Goal: Feedback & Contribution: Contribute content

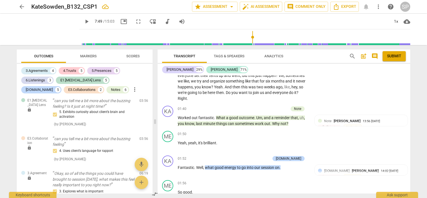
scroll to position [220, 0]
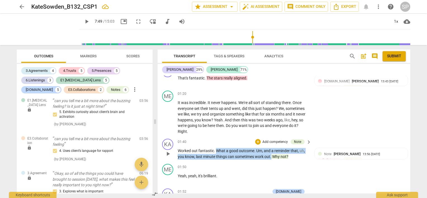
drag, startPoint x: 216, startPoint y: 148, endPoint x: 271, endPoint y: 159, distance: 56.3
click at [271, 159] on p "Worked out fantastic . What a good outcome . Um , and a reminder that , uh , yo…" at bounding box center [243, 153] width 131 height 11
copy p "What a good outcome . Um , and a reminder that , uh , you know , last minute th…"
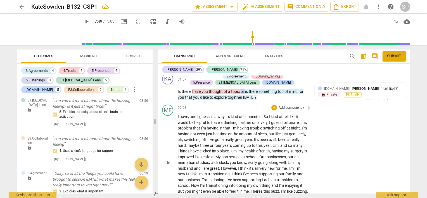
scroll to position [388, 0]
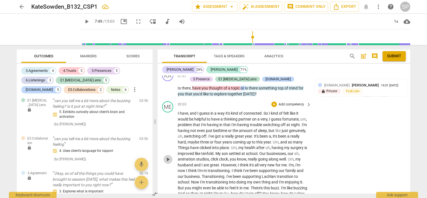
click at [167, 157] on span "play_arrow" at bounding box center [168, 159] width 7 height 7
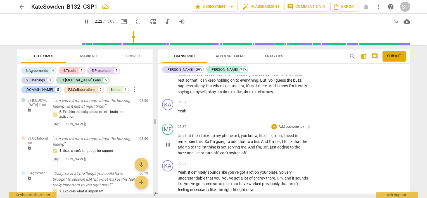
scroll to position [723, 0]
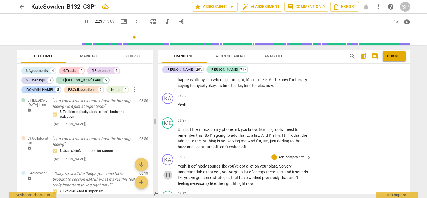
click at [168, 172] on span "pause" at bounding box center [168, 175] width 7 height 7
click at [169, 172] on span "play_arrow" at bounding box center [168, 175] width 7 height 7
click at [170, 172] on span "pause" at bounding box center [168, 175] width 7 height 7
click at [188, 163] on p "Yeah , it definitely sounds like you've got a lot on your plate . So very under…" at bounding box center [243, 174] width 131 height 23
click at [168, 172] on span "play_arrow" at bounding box center [168, 175] width 7 height 7
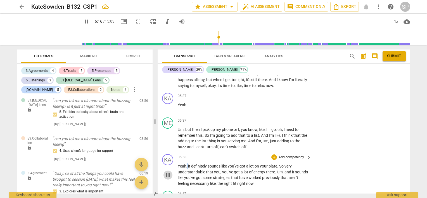
click at [169, 172] on span "pause" at bounding box center [168, 175] width 7 height 7
type input "377"
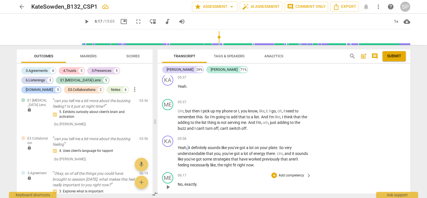
scroll to position [751, 0]
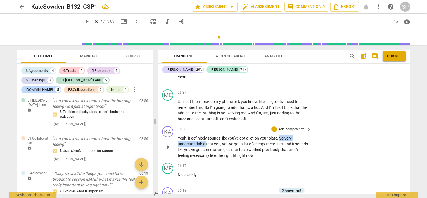
drag, startPoint x: 280, startPoint y: 130, endPoint x: 206, endPoint y: 136, distance: 75.0
click at [206, 136] on p "Yeah , it definitely sounds like you've got a lot on your plate . So very under…" at bounding box center [243, 146] width 131 height 23
click at [273, 126] on div "+" at bounding box center [275, 129] width 6 height 6
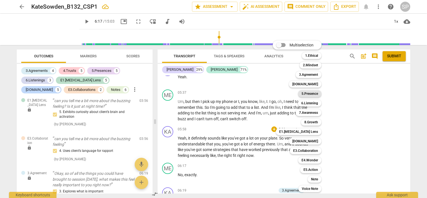
click at [306, 95] on b "5.Presence" at bounding box center [310, 93] width 17 height 7
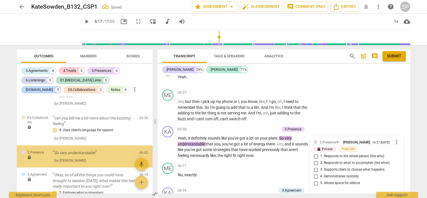
scroll to position [1181, 0]
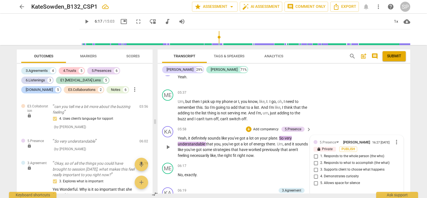
click at [314, 153] on input "1. Responds to the whole person (the who)" at bounding box center [316, 156] width 9 height 7
checkbox input "true"
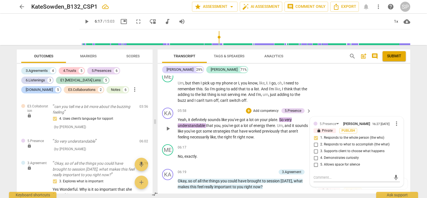
scroll to position [779, 0]
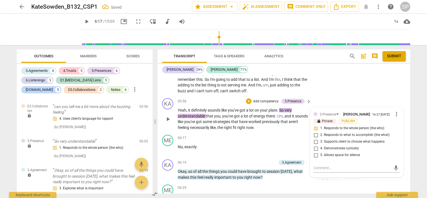
click at [222, 98] on div "05:58 + Add competency 5.Presence keyboard_arrow_right" at bounding box center [245, 101] width 134 height 6
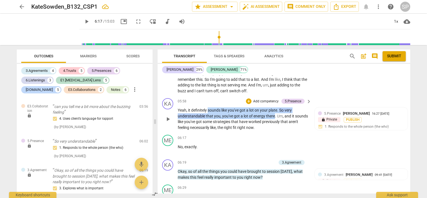
drag, startPoint x: 208, startPoint y: 101, endPoint x: 261, endPoint y: 102, distance: 53.1
click at [274, 108] on p "Yeah , it definitely sounds like you've got a lot on your plate . So very under…" at bounding box center [243, 118] width 131 height 23
click at [248, 98] on div "+" at bounding box center [249, 101] width 6 height 6
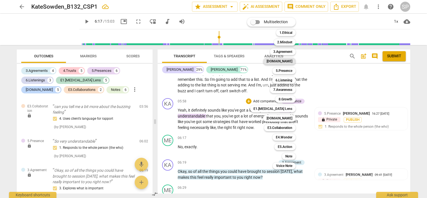
click at [290, 61] on b "[DOMAIN_NAME]" at bounding box center [280, 61] width 26 height 7
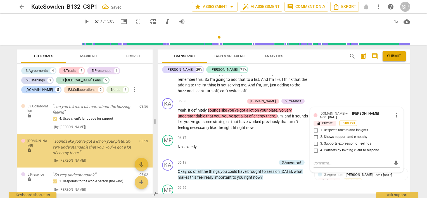
scroll to position [1187, 0]
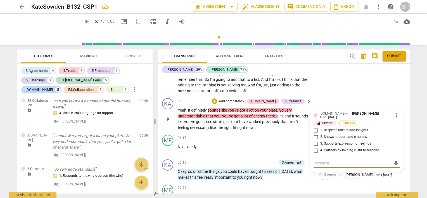
click at [314, 127] on input "1. Respects talents and insights" at bounding box center [316, 130] width 9 height 7
checkbox input "true"
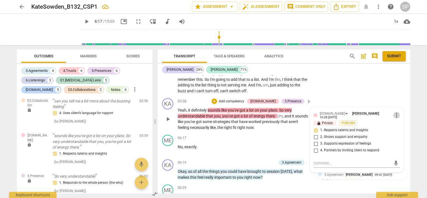
click at [394, 112] on span "more_vert" at bounding box center [397, 115] width 7 height 7
click at [396, 117] on li "Delete" at bounding box center [401, 116] width 19 height 11
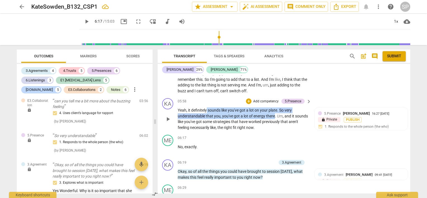
drag, startPoint x: 207, startPoint y: 102, endPoint x: 275, endPoint y: 109, distance: 68.0
click at [275, 109] on p "Yeah , it definitely sounds like you've got a lot on your plate . So very under…" at bounding box center [243, 118] width 131 height 23
click at [247, 98] on div "+" at bounding box center [249, 101] width 6 height 6
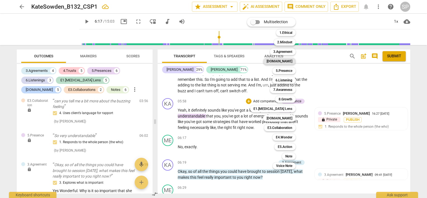
click at [284, 61] on b "[DOMAIN_NAME]" at bounding box center [280, 61] width 26 height 7
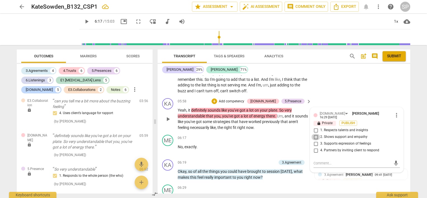
click at [316, 134] on input "2. Shows support and empathy" at bounding box center [316, 137] width 9 height 7
checkbox input "true"
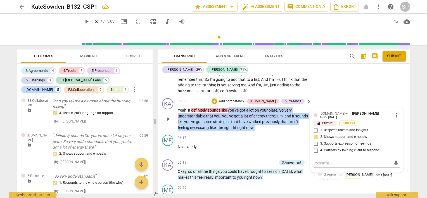
drag, startPoint x: 229, startPoint y: 102, endPoint x: 274, endPoint y: 120, distance: 49.0
click at [274, 120] on p "Yeah , it definitely sounds like you've got a lot on your plate . So very under…" at bounding box center [243, 118] width 131 height 23
click at [217, 98] on div "+" at bounding box center [215, 101] width 6 height 6
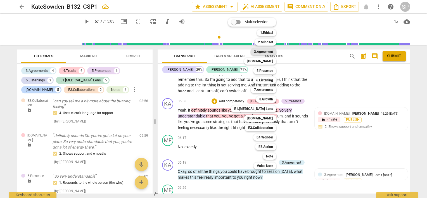
click at [268, 51] on b "3.Agreement" at bounding box center [263, 51] width 19 height 7
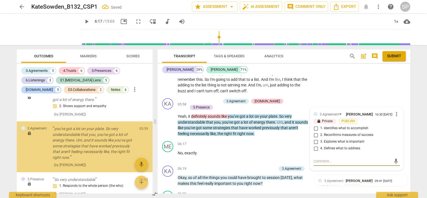
scroll to position [1236, 0]
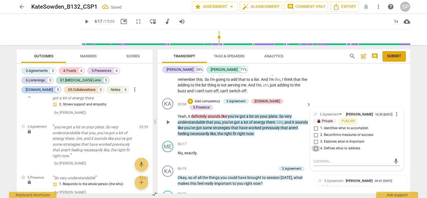
click at [314, 145] on input "4. Defines what to address" at bounding box center [316, 148] width 9 height 7
checkbox input "true"
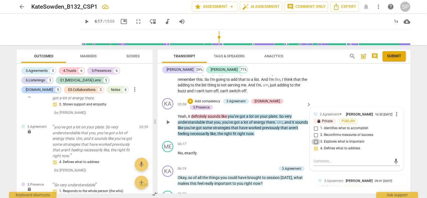
click at [314, 138] on input "3. Explores what is important" at bounding box center [316, 141] width 9 height 7
checkbox input "true"
click at [314, 145] on input "4. Defines what to address" at bounding box center [316, 148] width 9 height 7
checkbox input "false"
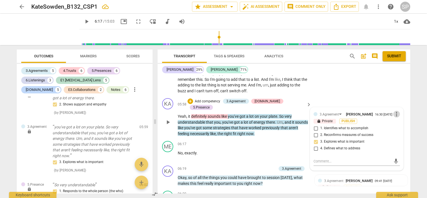
click at [394, 111] on span "more_vert" at bounding box center [397, 114] width 7 height 7
click at [398, 115] on li "Delete" at bounding box center [401, 116] width 19 height 11
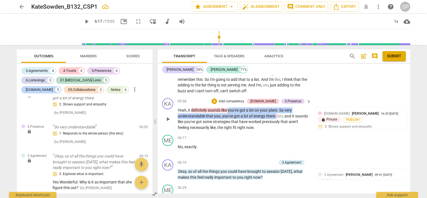
drag, startPoint x: 228, startPoint y: 100, endPoint x: 276, endPoint y: 110, distance: 48.7
click at [276, 110] on p "Yeah , it definitely sounds like you've got a lot on your plate . So very under…" at bounding box center [243, 118] width 131 height 23
click at [217, 98] on div "+" at bounding box center [215, 101] width 6 height 6
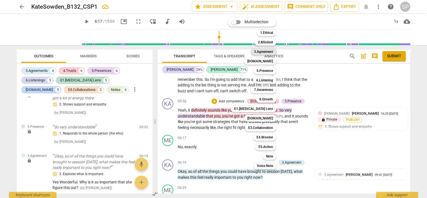
click at [266, 52] on b "3.Agreement" at bounding box center [263, 51] width 19 height 7
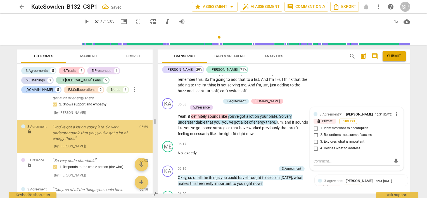
scroll to position [1228, 0]
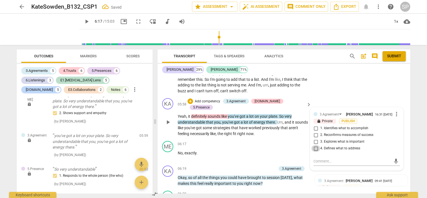
click at [316, 145] on input "4. Defines what to address" at bounding box center [316, 148] width 9 height 7
checkbox input "true"
click at [252, 141] on div "06:17 + Add competency keyboard_arrow_right No , exactly ." at bounding box center [245, 151] width 134 height 20
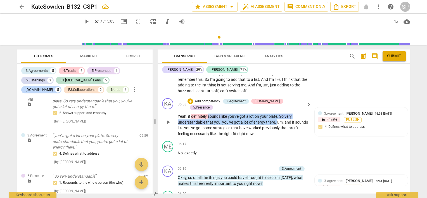
drag, startPoint x: 208, startPoint y: 101, endPoint x: 276, endPoint y: 110, distance: 69.2
click at [276, 114] on p "Yeah , it definitely sounds like you've got a lot on your plate . So very under…" at bounding box center [243, 125] width 131 height 23
click at [210, 105] on div "5.Presence" at bounding box center [201, 107] width 17 height 5
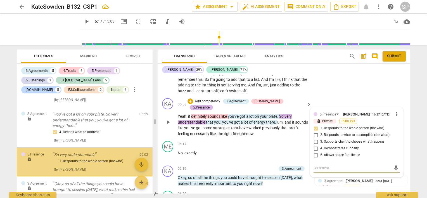
scroll to position [1266, 0]
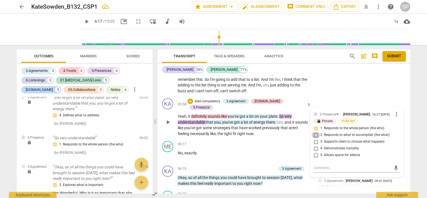
click at [315, 132] on input "2. Responds to what to accomplish (the what)" at bounding box center [316, 135] width 9 height 7
checkbox input "true"
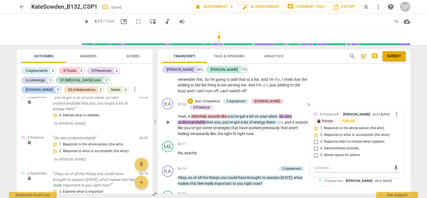
click at [294, 124] on div "KA play_arrow pause 05:58 + Add competency 3.Agreement [DOMAIN_NAME] 5.Presence…" at bounding box center [284, 117] width 253 height 43
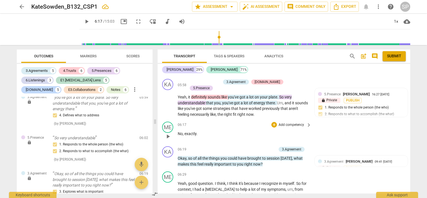
scroll to position [807, 0]
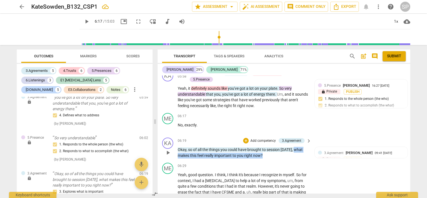
drag, startPoint x: 292, startPoint y: 133, endPoint x: 294, endPoint y: 141, distance: 8.1
click at [294, 147] on p "Okay , so of all the things you could have brought to session [DATE] , what mak…" at bounding box center [243, 152] width 131 height 11
click at [246, 138] on div "+" at bounding box center [246, 141] width 6 height 6
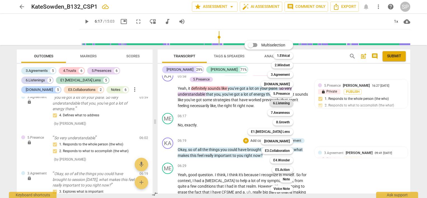
click at [284, 105] on b "6.Listening" at bounding box center [281, 103] width 17 height 7
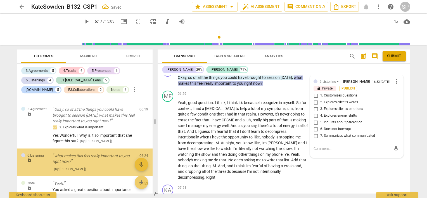
scroll to position [1347, 0]
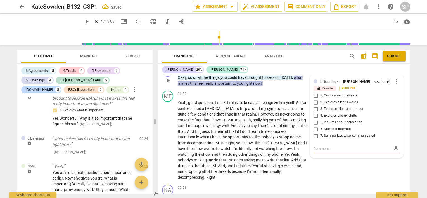
click at [314, 92] on input "1. Customizes questions" at bounding box center [316, 95] width 9 height 7
checkbox input "true"
click at [317, 152] on div "ME play_arrow pause 06:29 + Add competency keyboard_arrow_right Yeah , good que…" at bounding box center [284, 135] width 253 height 94
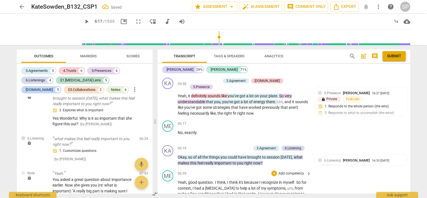
scroll to position [795, 0]
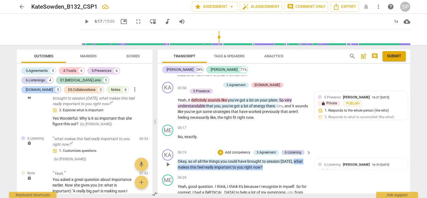
drag, startPoint x: 293, startPoint y: 145, endPoint x: 293, endPoint y: 154, distance: 9.3
click at [293, 159] on p "Okay , so of all the things you could have brought to session [DATE] , what mak…" at bounding box center [243, 164] width 131 height 11
click at [220, 150] on div "+" at bounding box center [221, 153] width 6 height 6
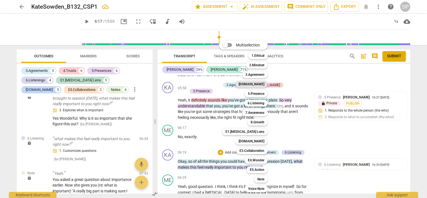
click at [264, 84] on b "[DOMAIN_NAME]" at bounding box center [252, 84] width 26 height 7
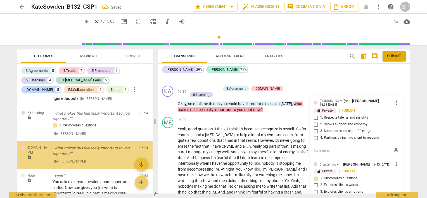
scroll to position [1382, 0]
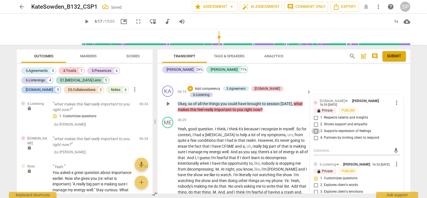
click at [316, 128] on input "3. Supports expression of feelings" at bounding box center [316, 131] width 9 height 7
checkbox input "true"
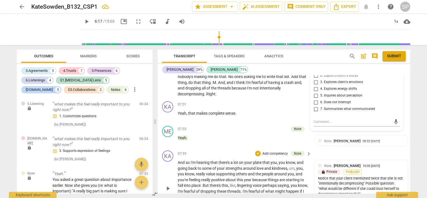
scroll to position [971, 0]
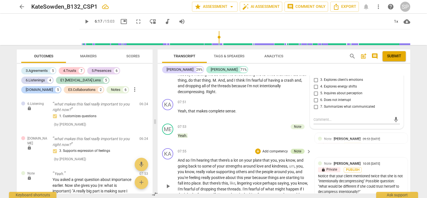
click at [297, 149] on div "Note" at bounding box center [297, 151] width 7 height 5
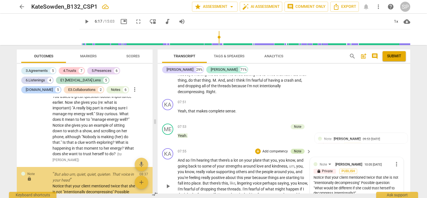
scroll to position [1512, 0]
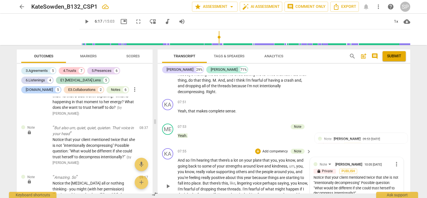
click at [314, 175] on div "Notice that your client mentioned twice that she is not "intentionally decompre…" at bounding box center [357, 185] width 86 height 21
click at [394, 161] on span "more_vert" at bounding box center [397, 164] width 7 height 7
click at [399, 138] on li "Edit" at bounding box center [401, 137] width 19 height 11
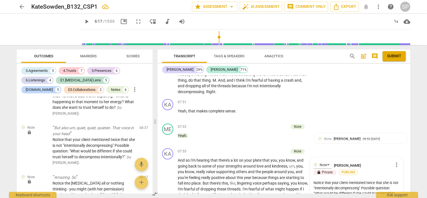
type textarea "TNotice that your client mentioned twice that she is not "intentionally decompr…"
type textarea "ThNotice that your client mentioned twice that she is not "intentionally decomp…"
type textarea "ThiNotice that your client mentioned twice that she is not "intentionally decom…"
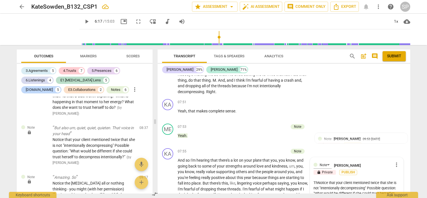
type textarea "ThiNotice that your client mentioned twice that she is not "intentionally decom…"
type textarea "ThisNotice that your client mentioned twice that she is not "intentionally deco…"
type textarea "This Notice that your client mentioned twice that she is not "intentionally dec…"
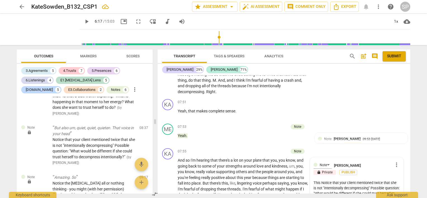
type textarea "This iNotice that your client mentioned twice that she is not "intentionally de…"
type textarea "This isNotice that your client mentioned twice that she is not "intentionally d…"
type textarea "This is Notice that your client mentioned twice that she is not "intentionally …"
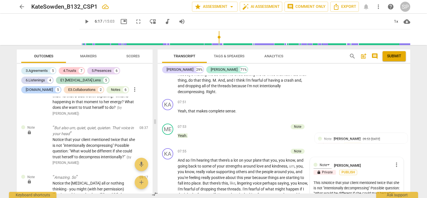
type textarea "This is Notice that your client mentioned twice that she is not "intentionally …"
type textarea "This is tNotice that your client mentioned twice that she is not "intentionally…"
type textarea "This is teNotice that your client mentioned twice that she is not "intentionall…"
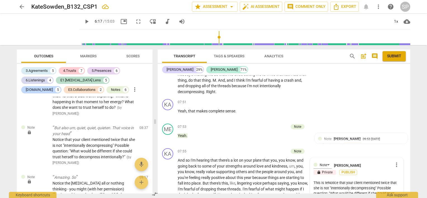
type textarea "This is telNotice that your client mentioned twice that she is not "intentional…"
type textarea "This is tellNotice that your client mentioned twice that she is not "intentiona…"
type textarea "This is telliNotice that your client mentioned twice that she is not "intention…"
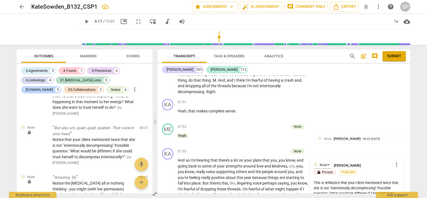
type textarea "This is telliNotice that your client mentioned twice that she is not "intention…"
type textarea "This is tellinNotice that your client mentioned twice that she is not "intentio…"
type textarea "This is tellingNotice that your client mentioned twice that she is not "intenti…"
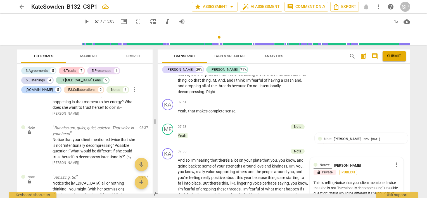
type textarea "This is telling Notice that your client mentioned twice that she is not "intent…"
type textarea "This is telling -Notice that your client mentioned twice that she is not "inten…"
type textarea "This is telling - Notice that your client mentioned twice that she is not "inte…"
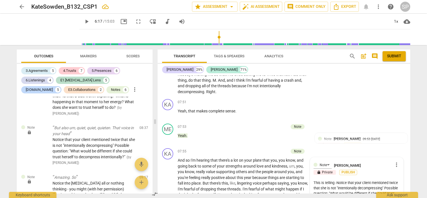
type textarea "This is telling - Notice that your client mentioned twice that she is not "inte…"
type textarea "This is telling - aNotice that your client mentioned twice that she is not "int…"
type textarea "This is telling - anNotice that your client mentioned twice that she is not "in…"
type textarea "This is telling - andNotice that your client mentioned twice that she is not "i…"
type textarea "This is telling - and Notice that your client mentioned twice that she is not "…"
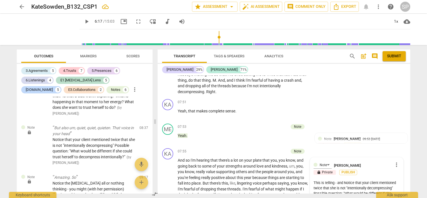
type textarea "This is telling - and tNotice that your client mentioned twice that she is not …"
type textarea "This is telling - and thNotice that your client mentioned twice that she is not…"
type textarea "This is telling - and theNotice that your client mentioned twice that she is no…"
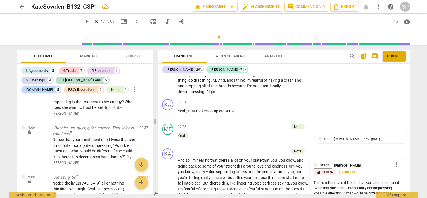
type textarea "This is telling - and theNotice that your client mentioned twice that she is no…"
type textarea "This is telling - and thenNotice that your client mentioned twice that she is n…"
type textarea "This is telling - and then Notice that your client mentioned twice that she is …"
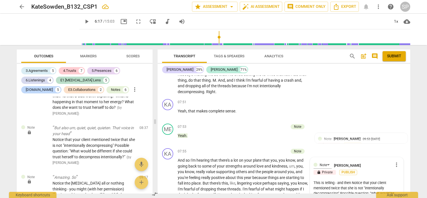
type textarea "This is telling - and then aNotice that your client mentioned twice that she is…"
type textarea "This is telling - and then asNotice that your client mentioned twice that she i…"
type textarea "This is telling - and then askNotice that your client mentioned twice that she …"
type textarea "This is telling - and then askiNotice that your client mentioned twice that she…"
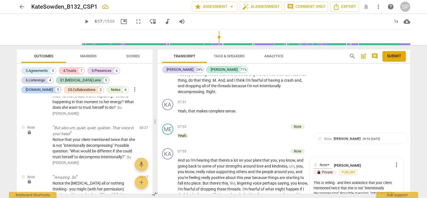
type textarea "This is telling - and then askiNotice that your client mentioned twice that she…"
type textarea "This is telling - and then askinNotice that your client mentioned twice that sh…"
type textarea "This is telling - and then askingNotice that your client mentioned twice that s…"
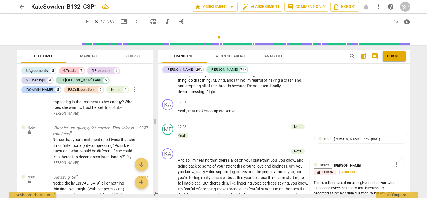
type textarea "This is telling - and then asking Notice that your client mentioned twice that …"
type textarea "This is telling - and then asking iNotice that your client mentioned twice that…"
type textarea "This is telling - and then asking ifNotice that your client mentioned twice tha…"
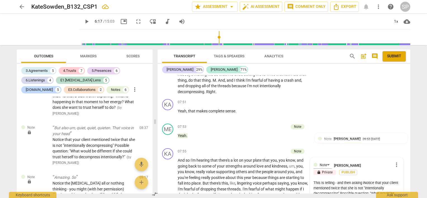
type textarea "This is telling - and then asking ifNotice that your client mentioned twice tha…"
type textarea "This is telling - and then asking if Notice that your client mentioned twice th…"
type textarea "This is telling - and then asking if yNotice that your client mentioned twice t…"
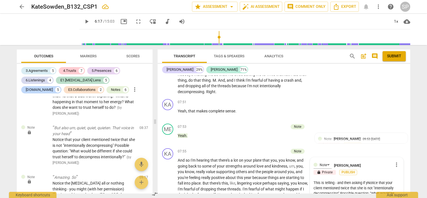
type textarea "This is telling - and then asking if yoNotice that your client mentioned twice …"
type textarea "This is telling - and then asking if youNotice that your client mentioned twice…"
type textarea "This is telling - and then asking if you Notice that your client mentioned twic…"
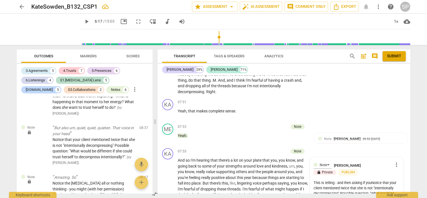
type textarea "This is telling - and then asking if you Notice that your client mentioned twic…"
type textarea "This is telling - and then asking if you aNotice that your client mentioned twi…"
type textarea "This is telling - and then asking if you arNotice that your client mentioned tw…"
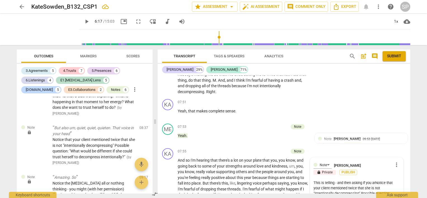
type textarea "This is telling - and then asking if you areNotice that your client mentioned t…"
type textarea "This is telling - and then asking if you are Notice that your client mentioned …"
type textarea "This is telling - and then asking if you are rNotice that your client mentioned…"
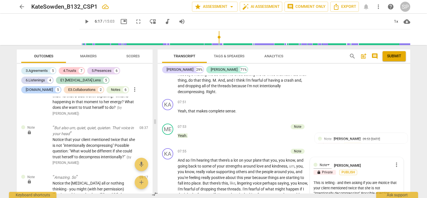
type textarea "This is telling - and then asking if you are riNotice that your client mentione…"
type textarea "This is telling - and then asking if you are rigNotice that your client mention…"
type textarea "This is telling - and then asking if you are righNotice that your client mentio…"
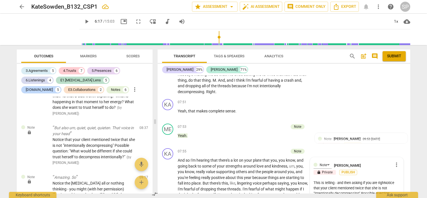
type textarea "This is telling - and then asking if you are rightNotice that your client menti…"
type textarea "This is telling - and then asking if you are right.Notice that your client ment…"
type textarea "This is telling - and then asking if you are right. Notice that your client men…"
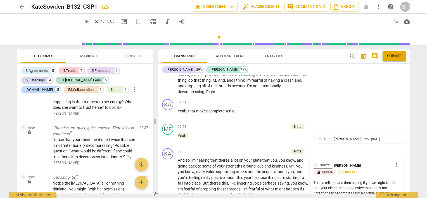
type textarea "This is telling - and then asking if you are right. Notice that your client men…"
type textarea "This is telling - and then asking if you are right. CNotice that your client me…"
type textarea "This is telling - and then asking if you are right. CaNotice that your client m…"
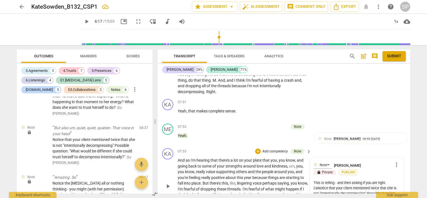
type textarea "This is telling - and then asking if you are right. CanNotice that your client …"
type textarea "This is telling - and then asking if you are right. Can Notice that your client…"
type textarea "This is telling - and then asking if you are right. Can yNotice that your clien…"
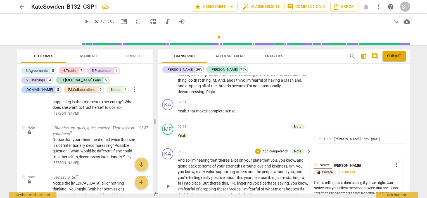
type textarea "This is telling - and then asking if you are right. Can yNotice that your clien…"
type textarea "This is telling - and then asking if you are right. Can yoNotice that your clie…"
type textarea "This is telling - and then asking if you are right. Can youNotice that your cli…"
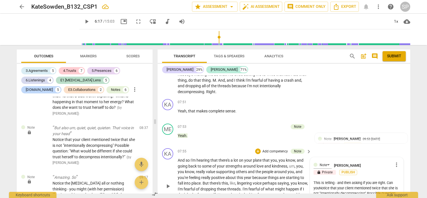
type textarea "This is telling - and then asking if you are right. Can you Notice that your cl…"
type textarea "This is telling - and then asking if you are right. Can you bNotice that your c…"
type textarea "This is telling - and then asking if you are right. Can you brNotice that your …"
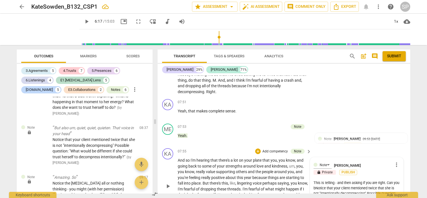
type textarea "This is telling - and then asking if you are right. Can you brNotice that your …"
type textarea "This is telling - and then asking if you are right. Can you braNotice that your…"
type textarea "This is telling - and then asking if you are right. Can you bravNotice that you…"
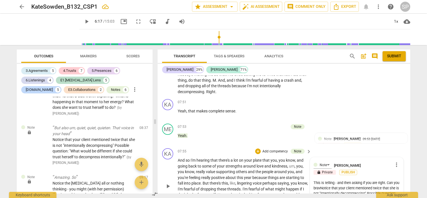
type textarea "This is telling - and then asking if you are right. Can you braveNotice that yo…"
type textarea "This is telling - and then asking if you are right. Can you bravelNotice that y…"
type textarea "This is telling - and then asking if you are right. Can you bravelyNotice that …"
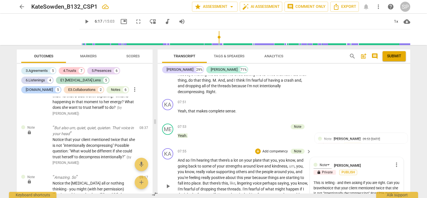
type textarea "This is telling - and then asking if you are right. Can you bravelyNotice that …"
type textarea "This is telling - and then asking if you are right. Can you bravely Notice that…"
type textarea "This is telling - and then asking if you are right. Can you bravely cNotice tha…"
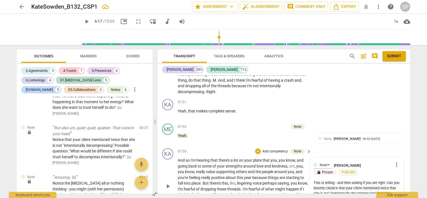
type textarea "This is telling - and then asking if you are right. Can you bravely coNotice th…"
type textarea "This is telling - and then asking if you are right. Can you bravely conNotice t…"
type textarea "This is telling - and then asking if you are right. Can you bravely consNotice …"
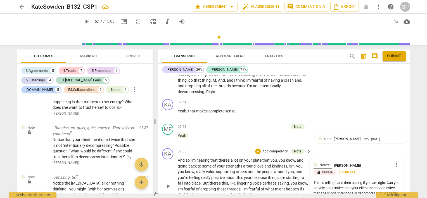
type textarea "This is telling - and then asking if you are right. Can you bravely consiNotice…"
type textarea "This is telling - and then asking if you are right. Can you bravely considNotic…"
type textarea "This is telling - and then asking if you are right. Can you bravely consideNoti…"
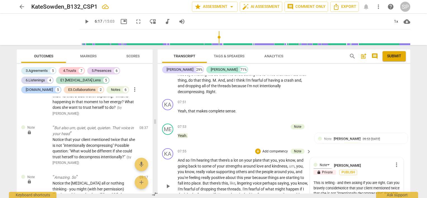
type textarea "This is telling - and then asking if you are right. Can you bravely considerNot…"
type textarea "This is telling - and then asking if you are right. Can you bravely consider No…"
type textarea "This is telling - and then asking if you are right. Can you bravely consider aN…"
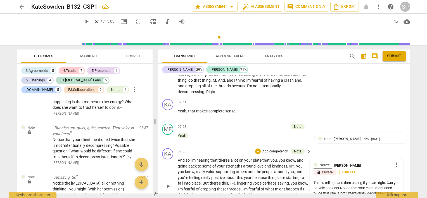
type textarea "This is telling - and then asking if you are right. Can you bravely consider aN…"
type textarea "This is telling - and then asking if you are right. Can you bravely consider a …"
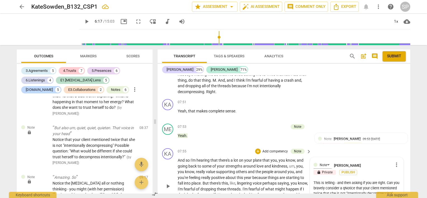
type textarea "This is telling - and then asking if you are right. Can you bravely consider a …"
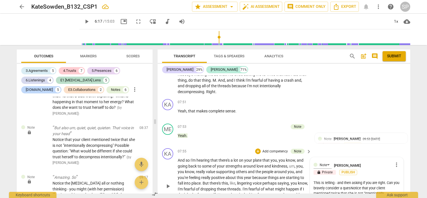
type textarea "This is telling - and then asking if you are right. Can you bravely consider a …"
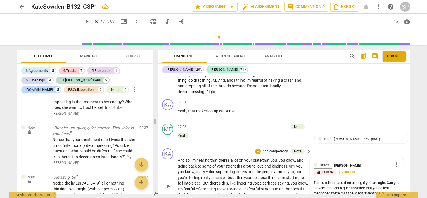
type textarea "This is telling - and then asking if you are right. Can you bravely consider a …"
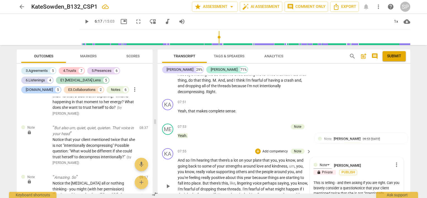
type textarea "This is telling - and then asking if you are right. Can you bravely consider a …"
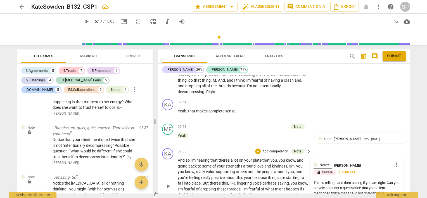
type textarea "This is telling - and then asking if you are right. Can you bravely consider a …"
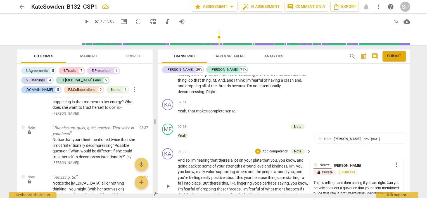
type textarea "This is telling - and then asking if you are right. Can you bravely consider a …"
type textarea "This is telling - and then asking if you are right. Can you bravely consider aN…"
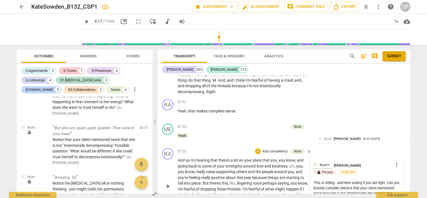
type textarea "This is telling - and then asking if you are right. Can you bravely consider No…"
type textarea "This is telling - and then asking if you are right. Can you bravely considerNot…"
type textarea "This is telling - and then asking if you are right. Can you bravely consideNoti…"
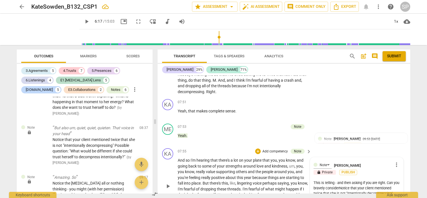
type textarea "This is telling - and then asking if you are right. Can you bravely consideNoti…"
type textarea "This is telling - and then asking if you are right. Can you bravely considNotic…"
type textarea "This is telling - and then asking if you are right. Can you bravely consiNotice…"
click at [361, 180] on textarea "This is telling - and then asking if you are right. What is one question you mi…" at bounding box center [357, 196] width 86 height 32
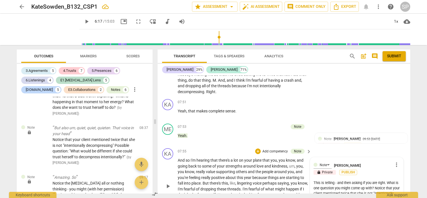
click at [391, 180] on textarea "This is telling - and then asking if you are right. What is one question you mi…" at bounding box center [357, 196] width 86 height 32
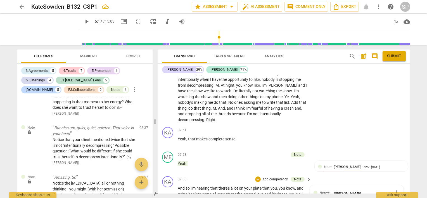
scroll to position [971, 0]
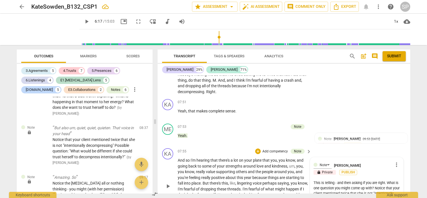
click at [359, 183] on textarea "This is telling - and then asking if you are right. What is one question you mi…" at bounding box center [357, 196] width 86 height 32
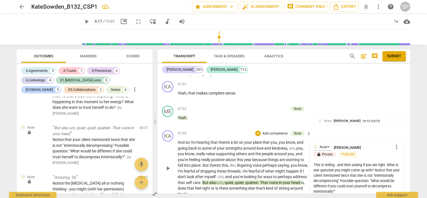
scroll to position [999, 0]
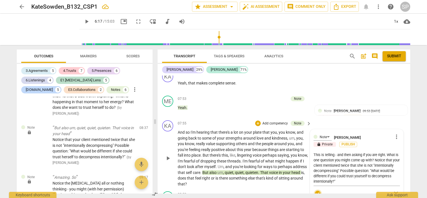
click at [317, 190] on span "check_circle" at bounding box center [318, 193] width 7 height 7
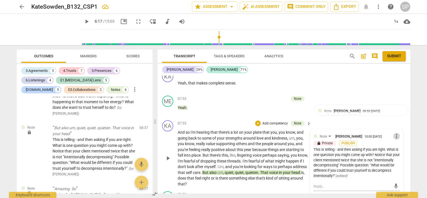
click at [395, 133] on span "more_vert" at bounding box center [397, 136] width 7 height 7
click at [395, 109] on li "Edit" at bounding box center [401, 109] width 19 height 11
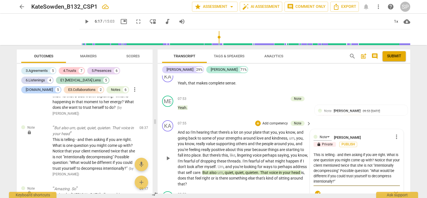
click at [324, 152] on textarea "This is telling - and then asking if you are right. What is one question you mi…" at bounding box center [357, 168] width 86 height 32
click at [338, 152] on textarea "You are telling - and then asking if you are right. What is one question you mi…" at bounding box center [357, 168] width 86 height 32
click at [387, 152] on textarea "You are "telling" and then asking if you are right. What is one question you mi…" at bounding box center [357, 168] width 86 height 32
click at [314, 152] on textarea "You are "telling" and then asking if you are right. What is one question you mi…" at bounding box center [357, 168] width 86 height 32
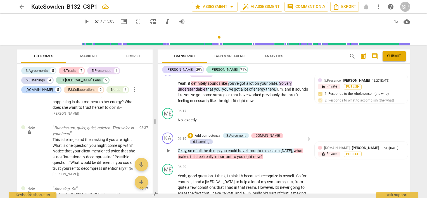
scroll to position [831, 0]
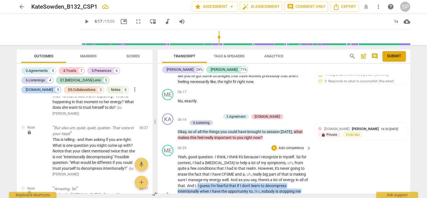
drag, startPoint x: 202, startPoint y: 165, endPoint x: 216, endPoint y: 175, distance: 17.5
click at [216, 175] on p "Yeah , good question . I think , I think it's because I recognize in myself . S…" at bounding box center [243, 194] width 131 height 80
copy p "I guess I'm fearful that if I don't learn to decompress intentionally when I ha…"
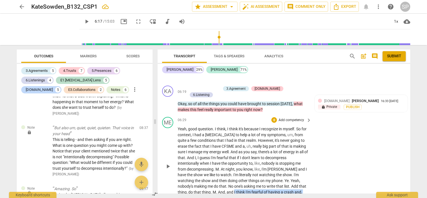
drag, startPoint x: 209, startPoint y: 171, endPoint x: 281, endPoint y: 179, distance: 71.7
click at [281, 179] on p "Yeah , good question . I think , I think it's because I recognize in myself . S…" at bounding box center [243, 166] width 131 height 80
copy p "I think I'm fearful of having a crash and , and dropping all of the threads bec…"
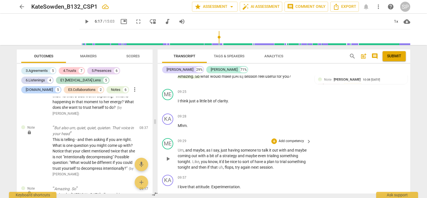
scroll to position [1195, 0]
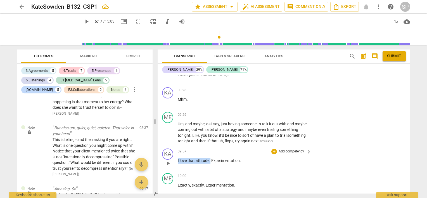
drag, startPoint x: 178, startPoint y: 133, endPoint x: 210, endPoint y: 133, distance: 31.9
click at [210, 158] on p "I love that attitude . Experimentation ." at bounding box center [243, 161] width 131 height 6
click at [274, 149] on div "+" at bounding box center [275, 152] width 6 height 6
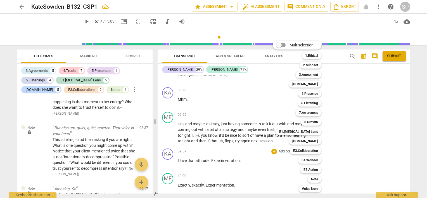
click at [256, 140] on div at bounding box center [213, 99] width 427 height 198
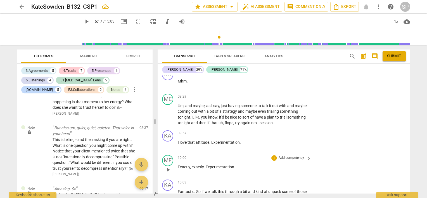
scroll to position [1223, 0]
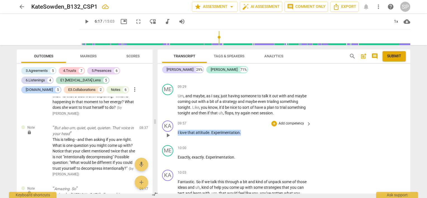
drag, startPoint x: 177, startPoint y: 105, endPoint x: 241, endPoint y: 109, distance: 64.7
click at [241, 118] on div "KA play_arrow pause 09:57 + Add competency keyboard_arrow_right I love that att…" at bounding box center [284, 130] width 253 height 25
click at [275, 121] on div "+" at bounding box center [275, 124] width 6 height 6
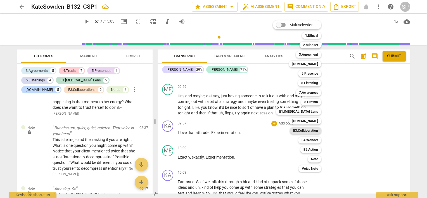
click at [309, 131] on b "E3.Collaboration" at bounding box center [305, 130] width 25 height 7
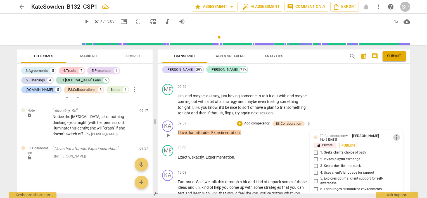
click at [394, 134] on span "more_vert" at bounding box center [397, 137] width 7 height 7
click at [397, 121] on li "Delete" at bounding box center [401, 120] width 19 height 11
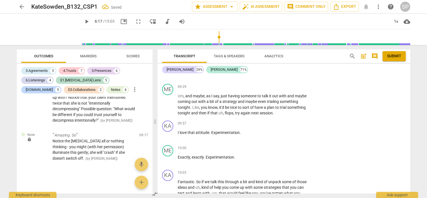
scroll to position [1565, 0]
drag, startPoint x: 178, startPoint y: 105, endPoint x: 252, endPoint y: 102, distance: 74.7
click at [241, 130] on p "I love that attitude . Experimentation ." at bounding box center [243, 133] width 131 height 6
click at [272, 121] on div "+" at bounding box center [275, 124] width 6 height 6
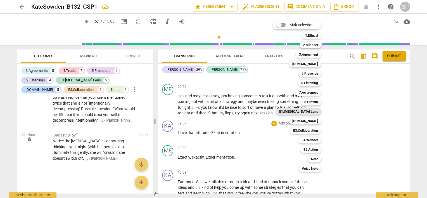
click at [304, 110] on b "E1.[MEDICAL_DATA] Lens" at bounding box center [298, 111] width 39 height 7
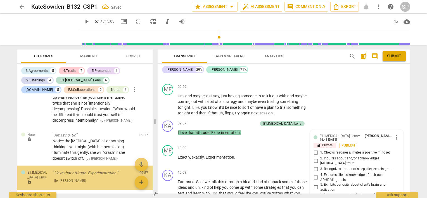
scroll to position [1590, 0]
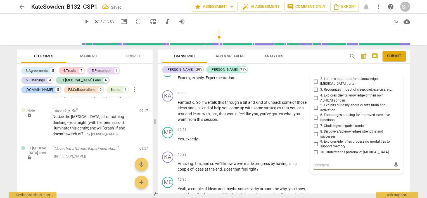
click at [316, 131] on input "8. Discovers/acknowledges strengths and successes" at bounding box center [316, 134] width 9 height 7
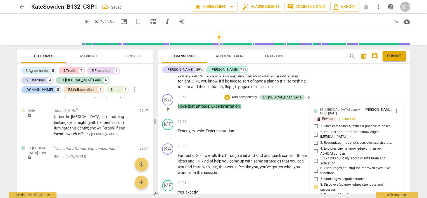
scroll to position [1246, 0]
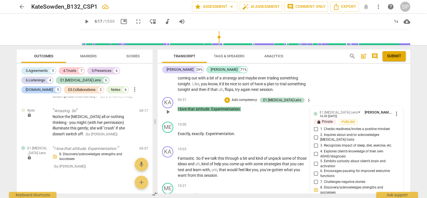
click at [315, 197] on input "9. Explores/identifies processing modalities to support memory" at bounding box center [316, 200] width 9 height 7
click at [314, 161] on input "5. Exhibits curiosity about client’s brain and activation" at bounding box center [316, 164] width 9 height 7
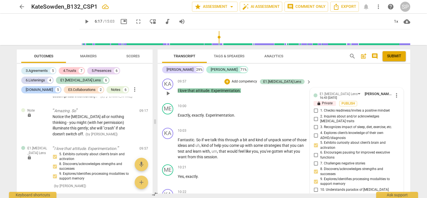
scroll to position [1274, 0]
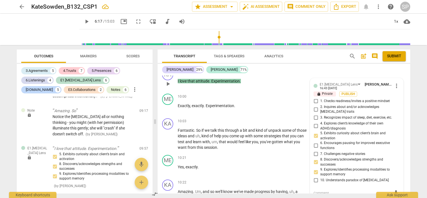
click at [317, 190] on textarea at bounding box center [352, 192] width 77 height 5
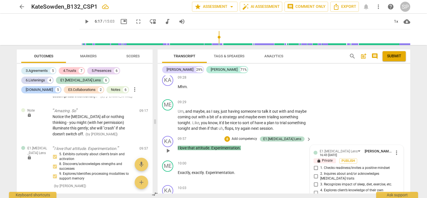
scroll to position [1190, 0]
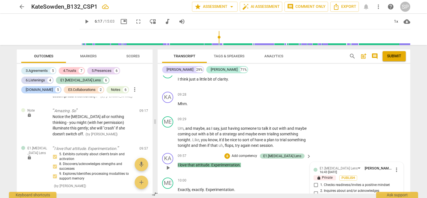
click at [243, 151] on div "KA play_arrow pause 09:57 + Add competency E1.[MEDICAL_DATA] Lens keyboard_arro…" at bounding box center [284, 163] width 253 height 25
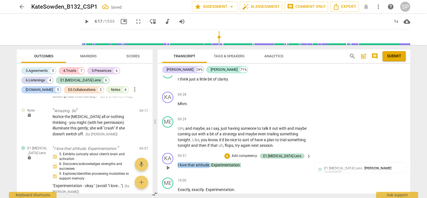
drag, startPoint x: 177, startPoint y: 137, endPoint x: 209, endPoint y: 139, distance: 32.2
click at [209, 151] on div "KA play_arrow pause 09:57 + Add competency E1.[MEDICAL_DATA] Lens keyboard_arro…" at bounding box center [284, 163] width 253 height 25
click at [230, 153] on div "+" at bounding box center [228, 156] width 6 height 6
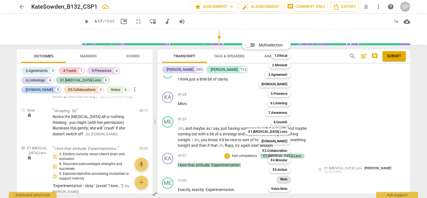
click at [281, 179] on b "Note" at bounding box center [284, 179] width 7 height 7
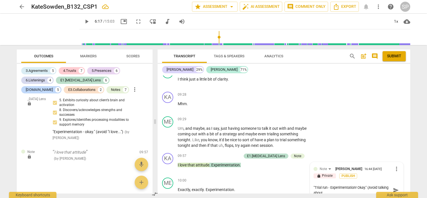
scroll to position [0, 0]
click at [394, 187] on span "send" at bounding box center [396, 190] width 6 height 6
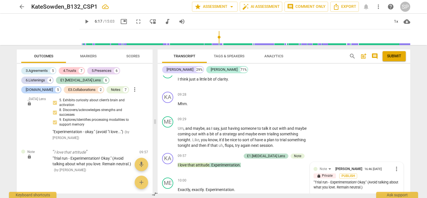
scroll to position [1218, 0]
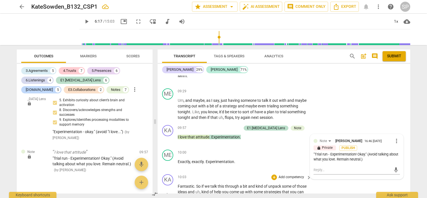
click at [170, 192] on span "play_arrow" at bounding box center [168, 195] width 7 height 7
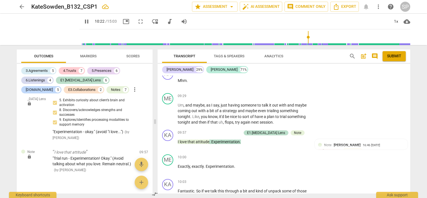
scroll to position [1190, 0]
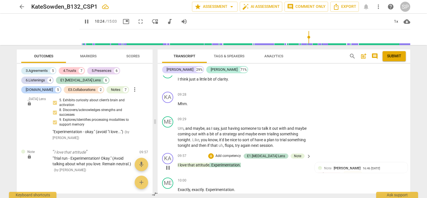
click at [166, 164] on span "pause" at bounding box center [168, 167] width 7 height 7
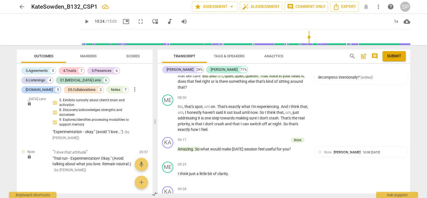
scroll to position [1079, 0]
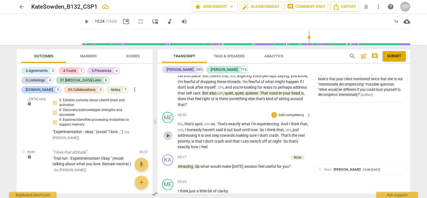
click at [169, 132] on span "play_arrow" at bounding box center [168, 135] width 7 height 7
click at [166, 132] on span "pause" at bounding box center [168, 135] width 7 height 7
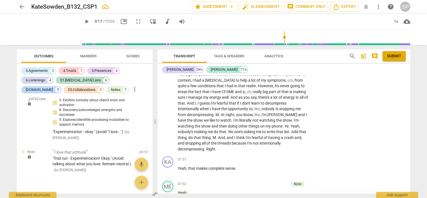
scroll to position [911, 0]
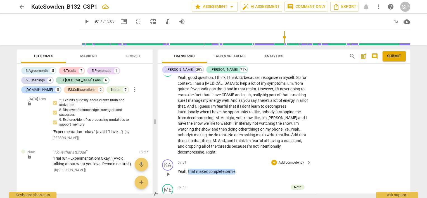
drag, startPoint x: 188, startPoint y: 144, endPoint x: 236, endPoint y: 145, distance: 48.1
click at [236, 169] on p "Yeah , that makes complete sense ." at bounding box center [243, 172] width 131 height 6
click at [332, 197] on div "Note [PERSON_NAME]" at bounding box center [343, 199] width 39 height 5
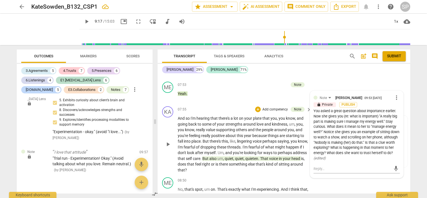
scroll to position [1023, 0]
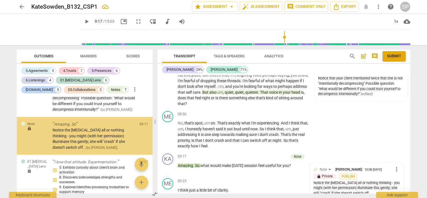
scroll to position [1567, 0]
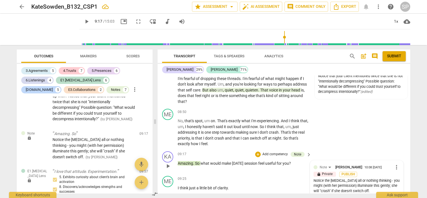
click at [394, 164] on span "more_vert" at bounding box center [397, 167] width 7 height 7
click at [394, 140] on li "Edit" at bounding box center [401, 140] width 19 height 11
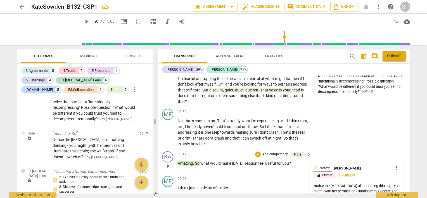
click at [386, 183] on textarea "Notice the [MEDICAL_DATA] all or nothing thinking - you might (with her permiss…" at bounding box center [357, 191] width 86 height 16
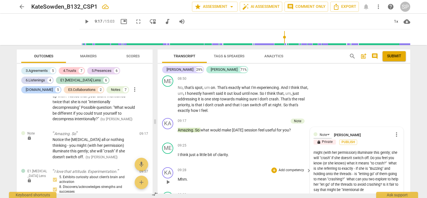
scroll to position [10, 0]
click at [351, 150] on textarea "Notice the [MEDICAL_DATA] all or nothing thinking - you might (with her permiss…" at bounding box center [357, 171] width 86 height 43
click at [363, 150] on textarea "Notice the [MEDICAL_DATA] all or nothing thinking - you might (with her permiss…" at bounding box center [357, 171] width 86 height 43
click at [318, 150] on textarea "Notice the [MEDICAL_DATA] all or nothing thinking - you might (with her permiss…" at bounding box center [357, 171] width 86 height 43
click at [361, 150] on textarea "Notice the [MEDICAL_DATA] all or nothing thinking - you might (with her permiss…" at bounding box center [357, 171] width 86 height 43
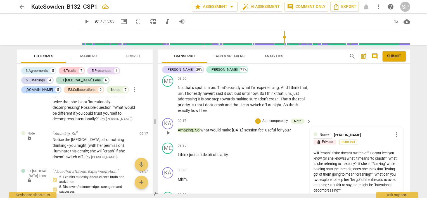
click at [344, 150] on textarea "Notice the [MEDICAL_DATA] all or nothing thinking - you might (with her permiss…" at bounding box center [357, 171] width 86 height 43
click at [363, 150] on textarea "Notice the [MEDICAL_DATA] all or nothing thinking - you might (with her permiss…" at bounding box center [357, 171] width 86 height 43
click at [380, 150] on textarea "Notice the [MEDICAL_DATA] all or nothing thinking - you might (with her permiss…" at bounding box center [357, 171] width 86 height 43
click at [341, 150] on textarea "Notice the [MEDICAL_DATA] all or nothing thinking - you might (with her permiss…" at bounding box center [357, 171] width 86 height 43
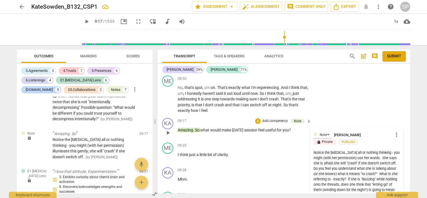
click at [343, 150] on textarea "Notice the [MEDICAL_DATA] all or nothing thinking - you might (with her permiss…" at bounding box center [357, 171] width 86 height 43
click at [354, 150] on textarea "Notice the [MEDICAL_DATA] all or nothing thinking - you might (with her permiss…" at bounding box center [357, 171] width 86 height 43
click at [359, 150] on textarea "Notice the [MEDICAL_DATA] all or nothing thinking - you might (with her permiss…" at bounding box center [357, 171] width 86 height 43
click at [362, 150] on textarea "Notice the [MEDICAL_DATA] all or nothing thinking - you might (with her permiss…" at bounding box center [357, 171] width 86 height 43
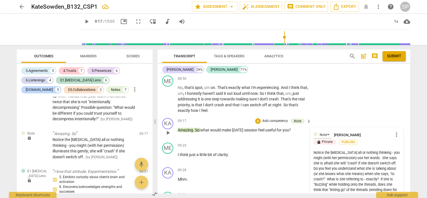
scroll to position [1087, 0]
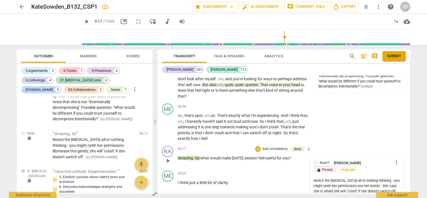
click at [314, 178] on textarea "Notice the [MEDICAL_DATA] all or nothing thinking - you might (with her permiss…" at bounding box center [357, 199] width 86 height 43
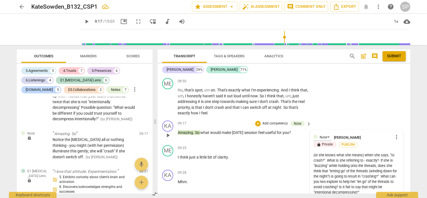
scroll to position [1143, 0]
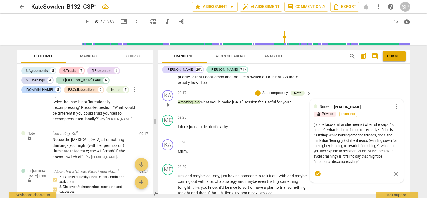
click at [317, 170] on span "check_circle" at bounding box center [318, 173] width 7 height 7
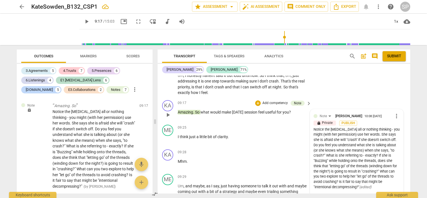
scroll to position [1115, 0]
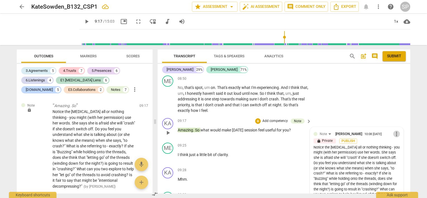
click at [395, 131] on span "more_vert" at bounding box center [397, 134] width 7 height 7
click at [395, 105] on li "Edit" at bounding box center [401, 107] width 19 height 11
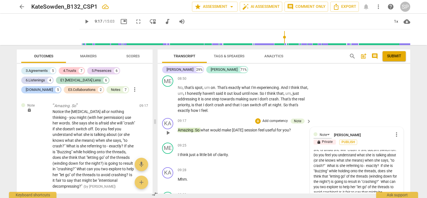
scroll to position [21, 0]
click at [385, 157] on textarea "Notice the [MEDICAL_DATA] all or nothing thinking - you might (with her permiss…" at bounding box center [357, 171] width 86 height 43
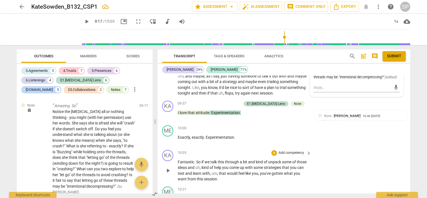
scroll to position [1255, 0]
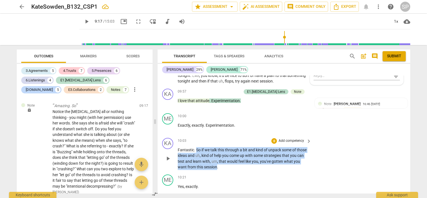
drag, startPoint x: 197, startPoint y: 121, endPoint x: 217, endPoint y: 138, distance: 26.6
click at [217, 147] on p "Fantastic . So if we talk this through a bit and kind of unpack some of those i…" at bounding box center [243, 158] width 131 height 23
click at [273, 138] on div "+" at bounding box center [275, 141] width 6 height 6
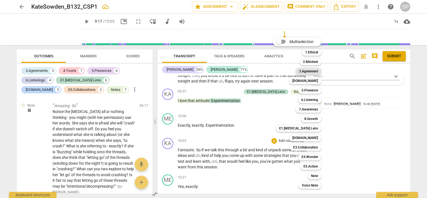
click at [304, 72] on b "3.Agreement" at bounding box center [308, 71] width 19 height 7
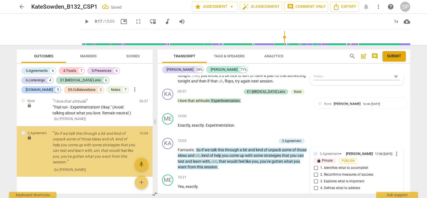
scroll to position [1758, 0]
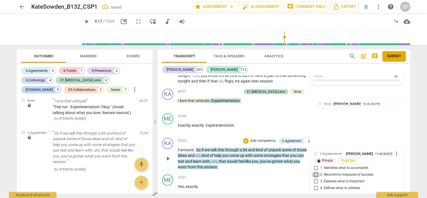
click at [314, 171] on input "2. Reconfirms measures of success" at bounding box center [316, 174] width 9 height 7
click at [247, 175] on div "10:21 + Add competency keyboard_arrow_right" at bounding box center [245, 178] width 134 height 6
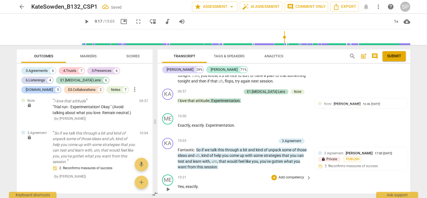
scroll to position [1199, 0]
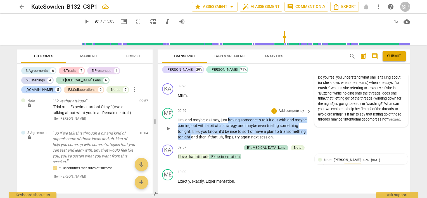
drag, startPoint x: 228, startPoint y: 92, endPoint x: 191, endPoint y: 108, distance: 40.3
click at [191, 117] on p "Um , and maybe , as I say , just having someone to talk it out with and maybe c…" at bounding box center [243, 128] width 131 height 23
click at [272, 108] on div "+" at bounding box center [275, 111] width 6 height 6
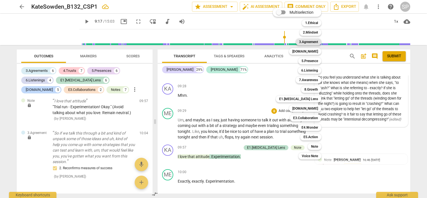
click at [303, 41] on b "3.Agreement" at bounding box center [308, 42] width 19 height 7
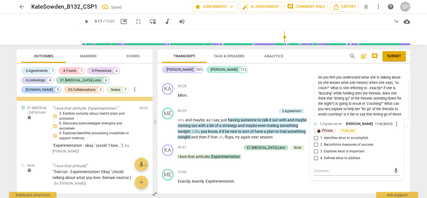
scroll to position [1665, 0]
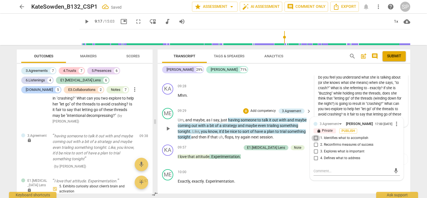
click at [316, 135] on input "1. Identifies what to accomplish" at bounding box center [316, 138] width 9 height 7
click at [261, 167] on div "ME play_arrow pause 10:00 + Add competency keyboard_arrow_right Exactly , exact…" at bounding box center [284, 179] width 253 height 25
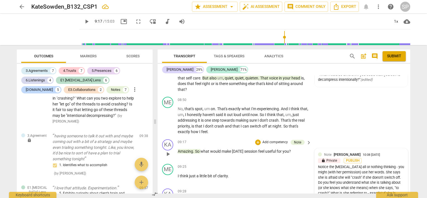
scroll to position [1087, 0]
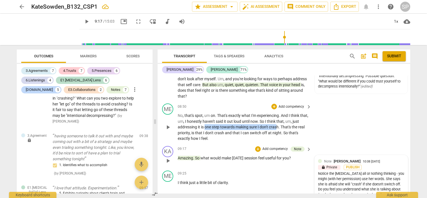
drag, startPoint x: 212, startPoint y: 101, endPoint x: 284, endPoint y: 102, distance: 71.9
click at [284, 113] on p "No , that's spot , um on . That's exactly what I'm experiencing . And I think t…" at bounding box center [243, 127] width 131 height 29
click at [249, 171] on div "09:25 + Add competency keyboard_arrow_right I think just a little bit of clarit…" at bounding box center [245, 181] width 134 height 20
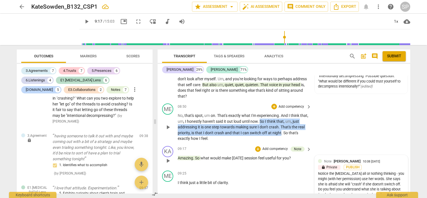
drag, startPoint x: 269, startPoint y: 93, endPoint x: 289, endPoint y: 104, distance: 23.2
click at [289, 113] on p "No , that's spot , um on . That's exactly what I'm experiencing . And I think t…" at bounding box center [243, 127] width 131 height 29
click at [272, 104] on div "+" at bounding box center [275, 107] width 6 height 6
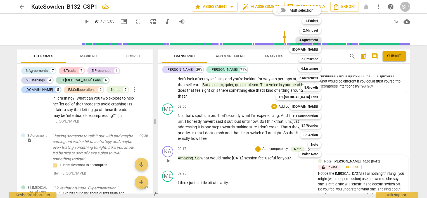
click at [319, 41] on div "3.Agreement" at bounding box center [309, 40] width 26 height 7
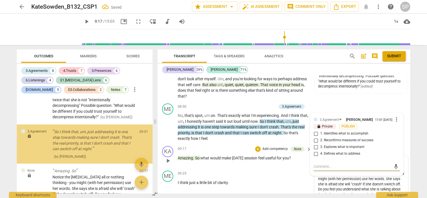
scroll to position [1567, 0]
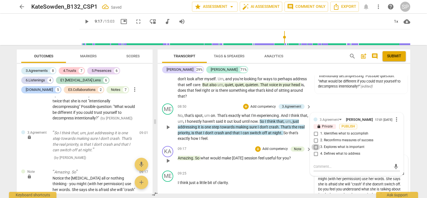
click at [315, 144] on input "3. Explores what is important" at bounding box center [316, 147] width 9 height 7
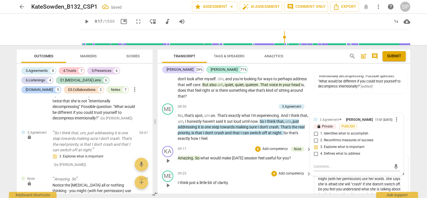
click at [254, 171] on div "09:25 + Add competency keyboard_arrow_right I think just a little bit of clarit…" at bounding box center [245, 181] width 134 height 20
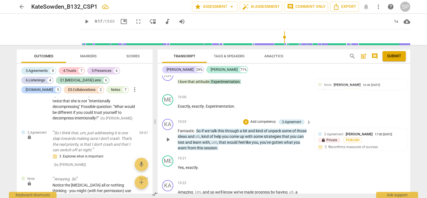
scroll to position [1283, 0]
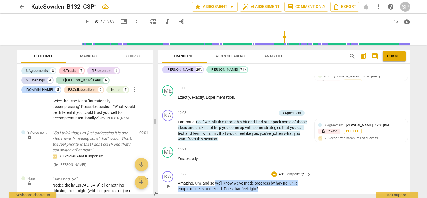
drag, startPoint x: 216, startPoint y: 154, endPoint x: 264, endPoint y: 157, distance: 48.5
click at [264, 180] on p "Amazing . Um , and so we'll know we've made progress by having , uh , a couple …" at bounding box center [243, 185] width 131 height 11
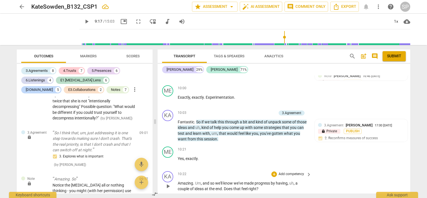
click at [233, 169] on div "KA play_arrow pause 10:22 + Add competency keyboard_arrow_right Amazing . Um , …" at bounding box center [284, 181] width 253 height 25
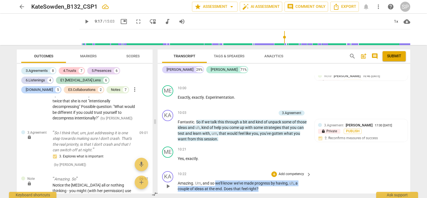
drag, startPoint x: 216, startPoint y: 155, endPoint x: 269, endPoint y: 154, distance: 53.4
click at [267, 180] on p "Amazing . Um , and so we'll know we've made progress by having , uh , a couple …" at bounding box center [243, 185] width 131 height 11
click at [272, 171] on div "+" at bounding box center [275, 174] width 6 height 6
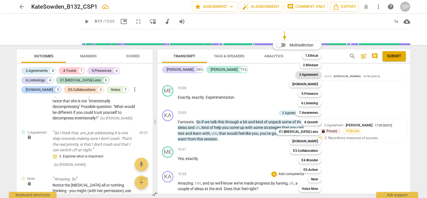
click at [307, 75] on b "3.Agreement" at bounding box center [308, 74] width 19 height 7
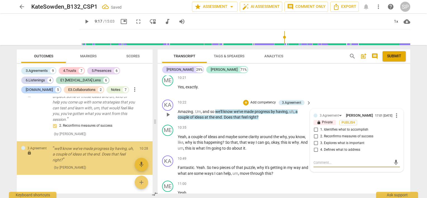
scroll to position [1902, 0]
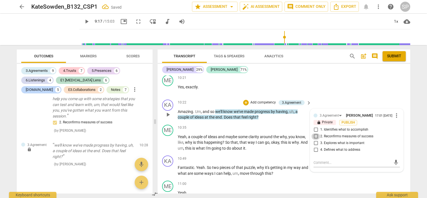
click at [314, 133] on input "2. Reconfirms measures of success" at bounding box center [316, 136] width 9 height 7
click at [248, 125] on div "10:35 + Add competency keyboard_arrow_right" at bounding box center [245, 128] width 134 height 6
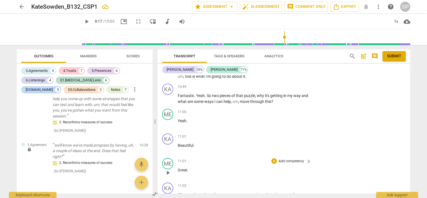
scroll to position [1438, 0]
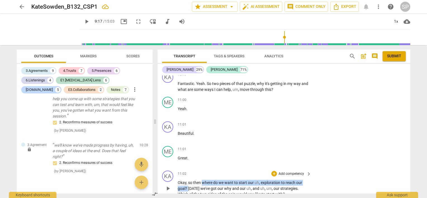
drag, startPoint x: 201, startPoint y: 153, endPoint x: 188, endPoint y: 158, distance: 14.3
click at [188, 180] on p "Okay , so then where do we want to start our uh , exploration to reach our goal…" at bounding box center [243, 188] width 131 height 17
click at [272, 171] on div "+" at bounding box center [275, 174] width 6 height 6
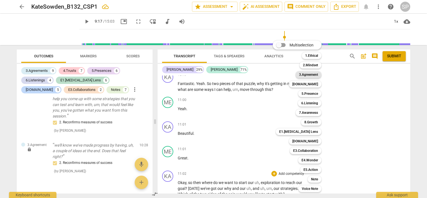
click at [308, 75] on b "3.Agreement" at bounding box center [308, 74] width 19 height 7
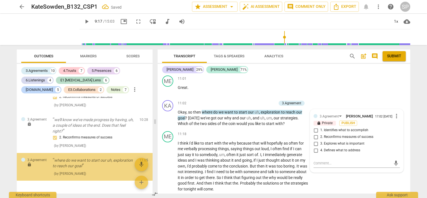
scroll to position [1937, 0]
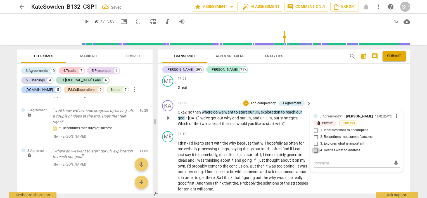
click at [316, 147] on input "4. Defines what to address" at bounding box center [316, 150] width 9 height 7
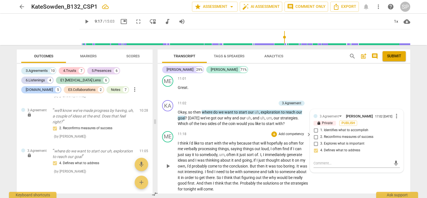
click at [261, 131] on div "11:18 + Add competency keyboard_arrow_right" at bounding box center [245, 134] width 134 height 6
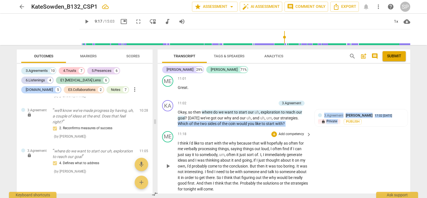
drag, startPoint x: 178, startPoint y: 95, endPoint x: 282, endPoint y: 100, distance: 104.2
click at [282, 100] on div "KA play_arrow pause 00:00 + Add competency E1.[MEDICAL_DATA] Lens keyboard_arro…" at bounding box center [284, 135] width 253 height 118
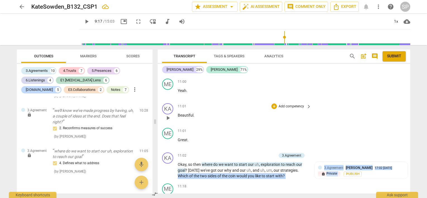
scroll to position [1453, 0]
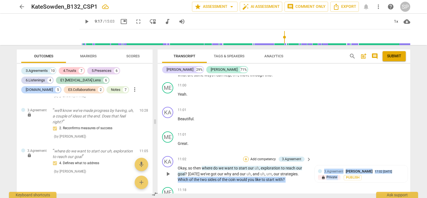
click at [245, 156] on div "+" at bounding box center [246, 159] width 6 height 6
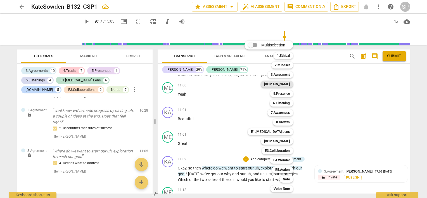
click at [287, 82] on b "[DOMAIN_NAME]" at bounding box center [277, 84] width 26 height 7
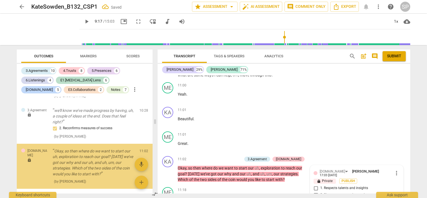
scroll to position [1952, 0]
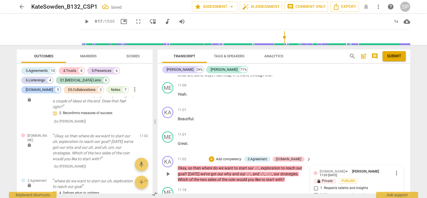
click at [316, 185] on input "1. Respects talents and insights" at bounding box center [316, 188] width 9 height 7
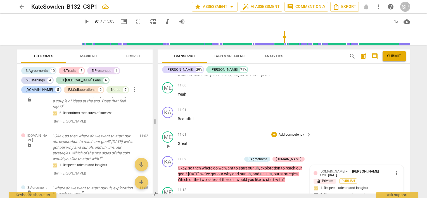
click at [225, 131] on div "11:01 + Add competency keyboard_arrow_right Great ." at bounding box center [245, 141] width 134 height 20
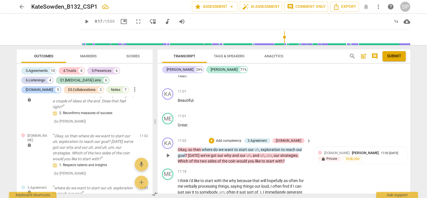
scroll to position [1481, 0]
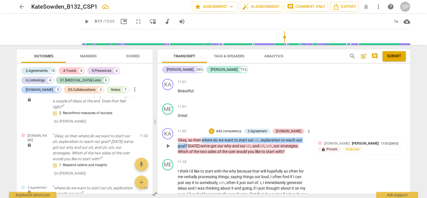
drag, startPoint x: 201, startPoint y: 110, endPoint x: 187, endPoint y: 117, distance: 16.3
click at [187, 137] on p "Okay , so then where do we want to start our uh , exploration to reach our goal…" at bounding box center [243, 145] width 131 height 17
click at [215, 128] on div "+" at bounding box center [212, 131] width 6 height 6
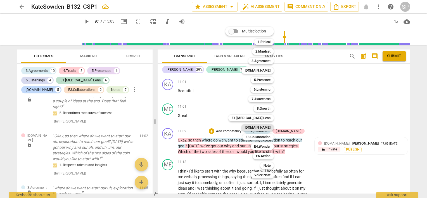
click at [270, 127] on b "[DOMAIN_NAME]" at bounding box center [258, 127] width 26 height 7
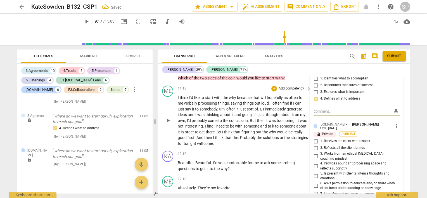
scroll to position [1565, 0]
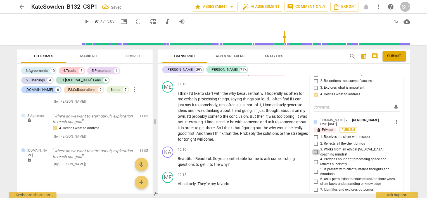
click at [317, 149] on input "3. Works from an ethical [MEDICAL_DATA] coaching mindset" at bounding box center [316, 152] width 9 height 7
click at [315, 187] on input "7. Identifies and explores outcomes" at bounding box center [316, 190] width 9 height 7
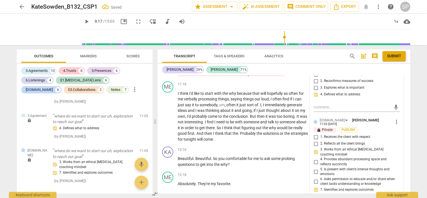
click at [315, 193] on input "8. Exhibits compassion and invites brainstorming" at bounding box center [316, 196] width 9 height 7
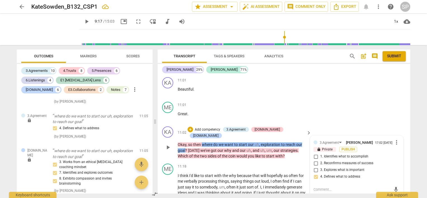
scroll to position [1481, 0]
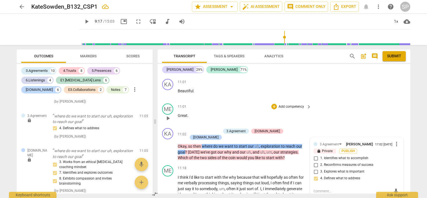
click at [210, 101] on div "ME play_arrow pause 11:01 + Add competency keyboard_arrow_right Great ." at bounding box center [284, 113] width 253 height 25
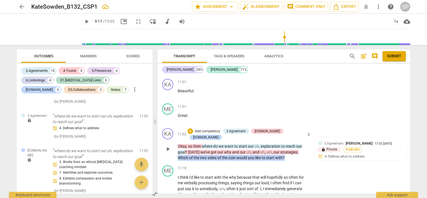
drag, startPoint x: 178, startPoint y: 123, endPoint x: 293, endPoint y: 124, distance: 114.7
click at [293, 143] on p "Okay , so then where do we want to start our uh , exploration to reach our goal…" at bounding box center [243, 151] width 131 height 17
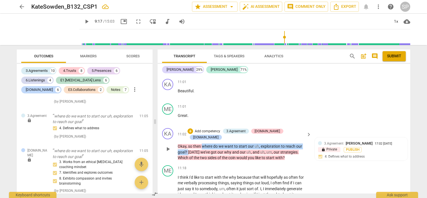
drag, startPoint x: 203, startPoint y: 109, endPoint x: 189, endPoint y: 118, distance: 17.0
click at [189, 143] on p "Okay , so then where do we want to start our uh , exploration to reach our goal…" at bounding box center [243, 151] width 131 height 17
click at [193, 128] on div "+" at bounding box center [191, 131] width 6 height 6
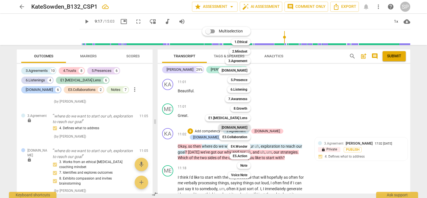
click at [244, 126] on b "[DOMAIN_NAME]" at bounding box center [235, 127] width 26 height 7
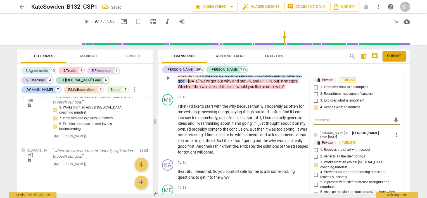
scroll to position [1565, 0]
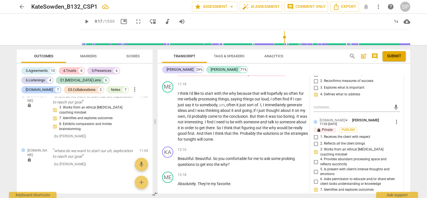
click at [315, 193] on input "8. Exhibits compassion and invites brainstorming" at bounding box center [316, 196] width 9 height 7
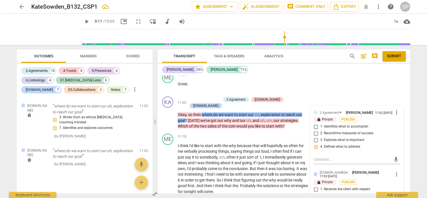
scroll to position [1509, 0]
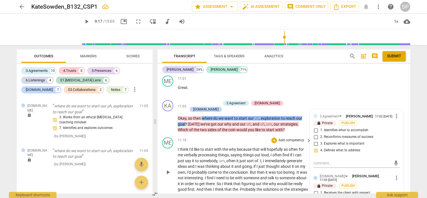
click at [237, 137] on div "11:18 + Add competency keyboard_arrow_right" at bounding box center [245, 140] width 134 height 6
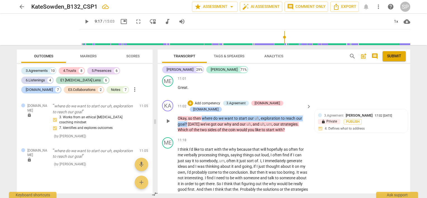
drag, startPoint x: 202, startPoint y: 82, endPoint x: 186, endPoint y: 90, distance: 17.8
click at [186, 116] on p "Okay , so then where do we want to start our uh , exploration to reach our goal…" at bounding box center [243, 124] width 131 height 17
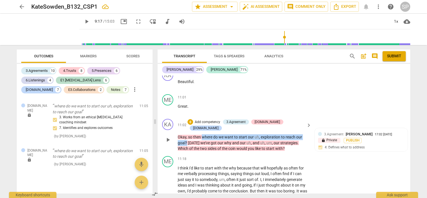
scroll to position [1481, 0]
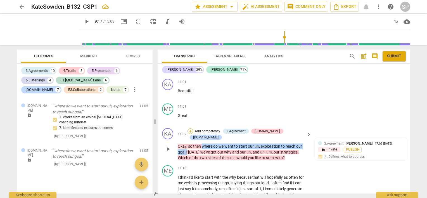
click at [193, 128] on div "+" at bounding box center [191, 131] width 6 height 6
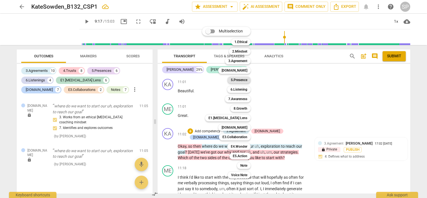
click at [246, 79] on b "5.Presence" at bounding box center [239, 80] width 17 height 7
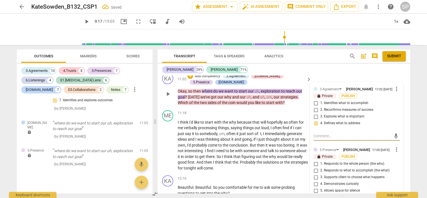
scroll to position [1537, 0]
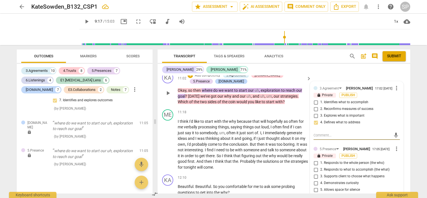
click at [314, 166] on input "2. Responds to what to accomplish (the what)" at bounding box center [316, 169] width 9 height 7
click at [314, 173] on input "3. Supports client to choose what happens" at bounding box center [316, 176] width 9 height 7
click at [315, 160] on input "1. Responds to the whole person (the who)" at bounding box center [316, 163] width 9 height 7
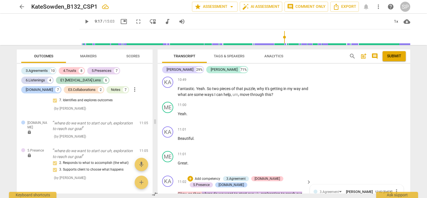
scroll to position [1425, 0]
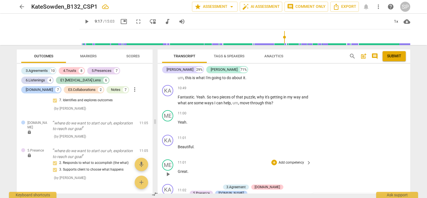
click at [239, 159] on div "11:01 + Add competency keyboard_arrow_right" at bounding box center [245, 162] width 134 height 6
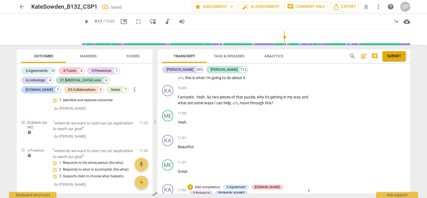
drag, startPoint x: 201, startPoint y: 171, endPoint x: 187, endPoint y: 180, distance: 16.3
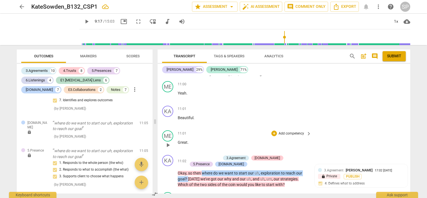
scroll to position [1453, 0]
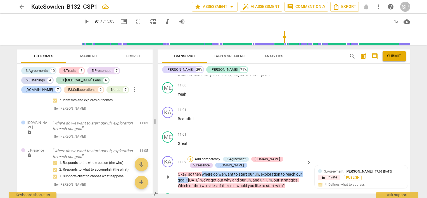
click at [188, 156] on div "+" at bounding box center [191, 159] width 6 height 6
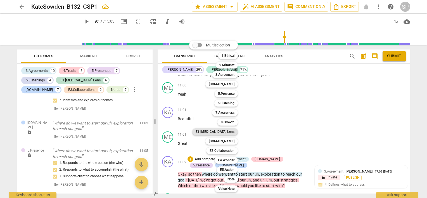
click at [225, 132] on b "E1.[MEDICAL_DATA] Lens" at bounding box center [215, 131] width 39 height 7
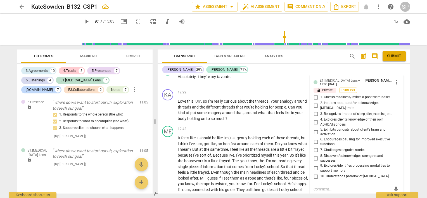
scroll to position [1677, 0]
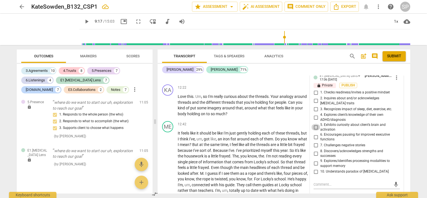
click at [315, 124] on input "5. Exhibits curiosity about client’s brain and activation" at bounding box center [316, 127] width 9 height 7
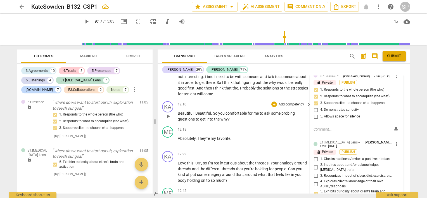
scroll to position [1565, 0]
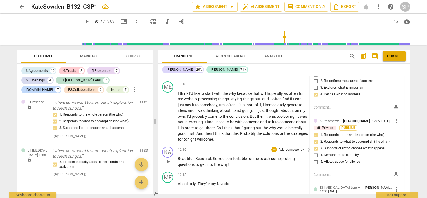
click at [219, 147] on div "12:10 + Add competency keyboard_arrow_right" at bounding box center [245, 150] width 134 height 6
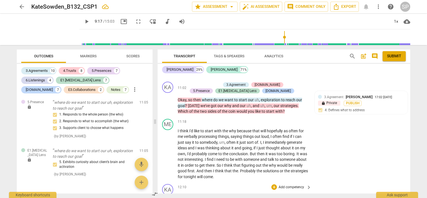
scroll to position [1481, 0]
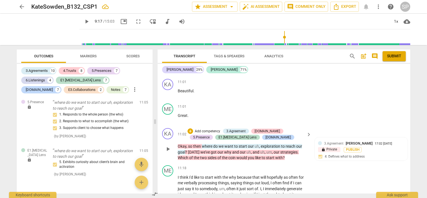
drag, startPoint x: 203, startPoint y: 116, endPoint x: 202, endPoint y: 120, distance: 4.0
click at [202, 144] on span "where" at bounding box center [207, 146] width 11 height 4
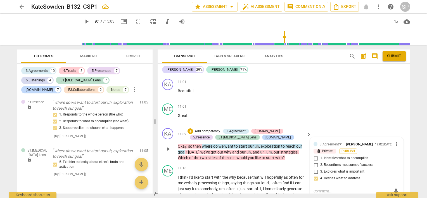
click at [207, 134] on div "KA play_arrow pause 11:02 + Add competency 3.Agreement [DOMAIN_NAME] 5.Presence…" at bounding box center [284, 144] width 253 height 37
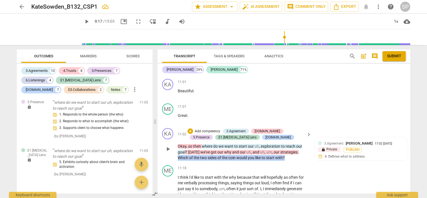
drag, startPoint x: 179, startPoint y: 129, endPoint x: 289, endPoint y: 126, distance: 110.5
click at [289, 143] on p "Okay , so then where do we want to start our uh , exploration to reach our goal…" at bounding box center [243, 151] width 131 height 17
click at [188, 128] on div "+" at bounding box center [191, 131] width 6 height 6
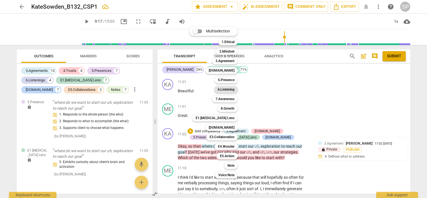
click at [225, 90] on b "6.Listening" at bounding box center [226, 89] width 17 height 7
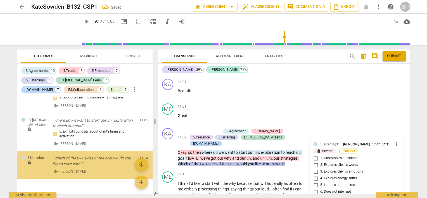
scroll to position [2182, 0]
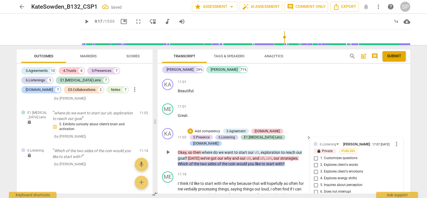
click at [314, 155] on input "1. Customizes questions" at bounding box center [316, 158] width 9 height 7
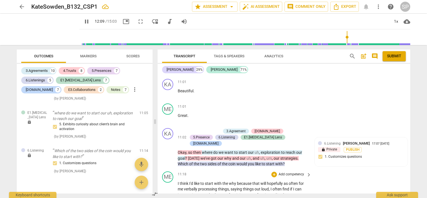
scroll to position [1617, 0]
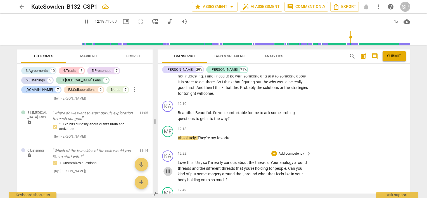
click at [169, 168] on span "pause" at bounding box center [168, 171] width 7 height 7
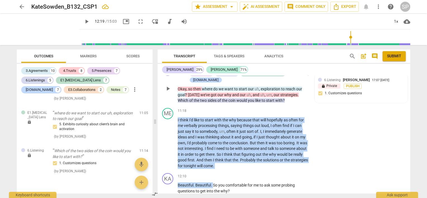
drag, startPoint x: 213, startPoint y: 77, endPoint x: 227, endPoint y: 82, distance: 15.0
click at [227, 78] on div "KA play_arrow pause 00:00 + Add competency E1.[MEDICAL_DATA] Lens keyboard_arro…" at bounding box center [284, 135] width 253 height 118
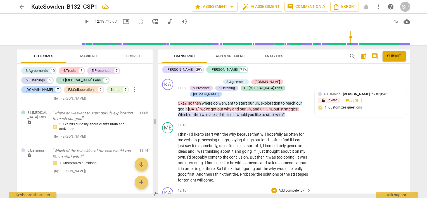
click at [255, 185] on div "KA play_arrow pause 12:10 + Add competency keyboard_arrow_right Beautiful . Bea…" at bounding box center [284, 197] width 253 height 25
drag, startPoint x: 213, startPoint y: 165, endPoint x: 236, endPoint y: 169, distance: 23.0
click at [272, 188] on div "+" at bounding box center [275, 191] width 6 height 6
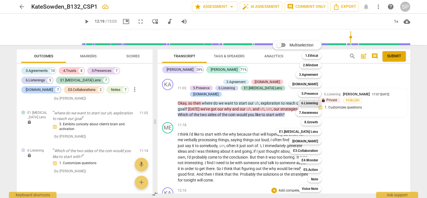
click at [306, 104] on b "6.Listening" at bounding box center [310, 103] width 17 height 7
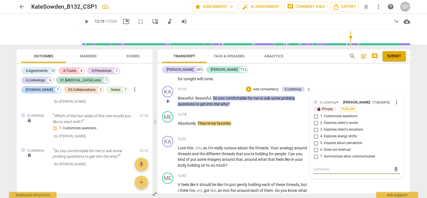
scroll to position [1603, 0]
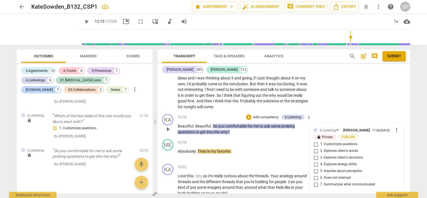
click at [316, 141] on input "1. Customizes questions" at bounding box center [316, 144] width 9 height 7
click at [244, 137] on div "ME play_arrow pause 12:18 + Add competency keyboard_arrow_right Absolutely . Th…" at bounding box center [284, 149] width 253 height 25
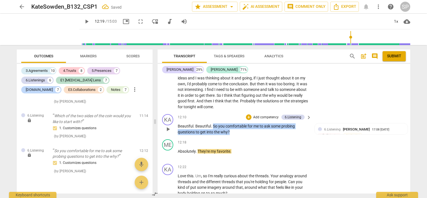
drag, startPoint x: 213, startPoint y: 90, endPoint x: 241, endPoint y: 102, distance: 29.5
click at [241, 112] on div "KA play_arrow pause 12:10 + Add competency 6.Listening keyboard_arrow_right Bea…" at bounding box center [284, 124] width 253 height 25
click at [249, 114] on div "+" at bounding box center [249, 117] width 6 height 6
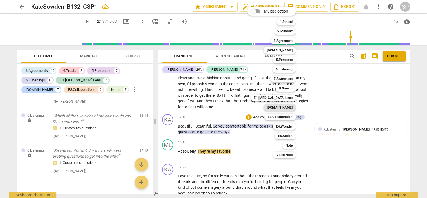
click at [287, 108] on b "[DOMAIN_NAME]" at bounding box center [280, 107] width 26 height 7
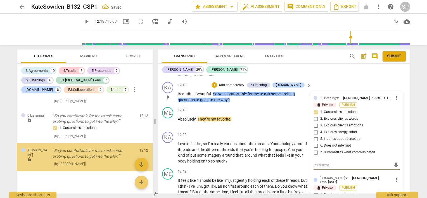
scroll to position [1687, 0]
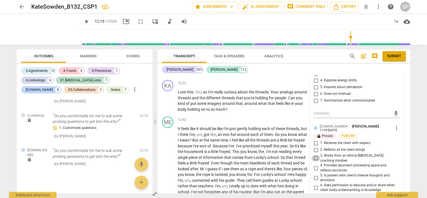
click at [314, 155] on input "3. Works from an ethical [MEDICAL_DATA] coaching mindset" at bounding box center [316, 158] width 9 height 7
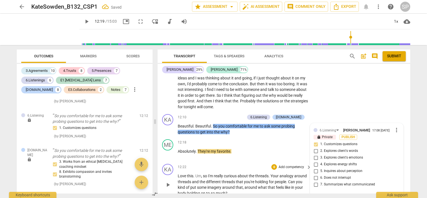
scroll to position [1575, 0]
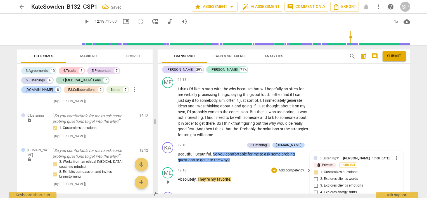
click at [244, 167] on div "12:18 + Add competency keyboard_arrow_right Absolutely . They're my favorite ." at bounding box center [245, 177] width 134 height 20
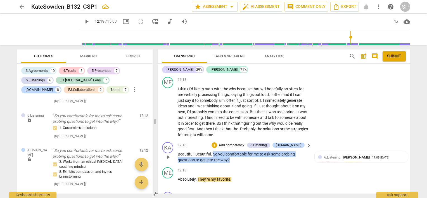
drag, startPoint x: 213, startPoint y: 117, endPoint x: 236, endPoint y: 125, distance: 24.2
click at [236, 151] on p "Beautiful . Beautiful . So you comfortable for me to ask some probing questions…" at bounding box center [243, 156] width 131 height 11
click at [217, 142] on div "+" at bounding box center [215, 145] width 6 height 6
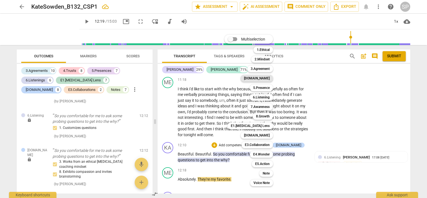
click at [269, 78] on b "[DOMAIN_NAME]" at bounding box center [257, 78] width 26 height 7
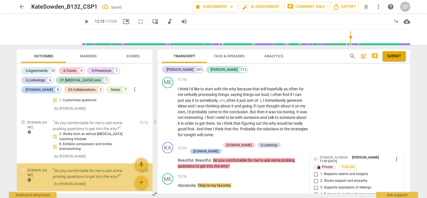
scroll to position [2300, 0]
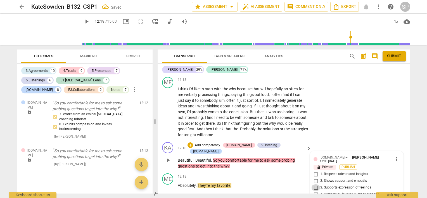
click at [314, 184] on input "3. Supports expression of feelings" at bounding box center [316, 187] width 9 height 7
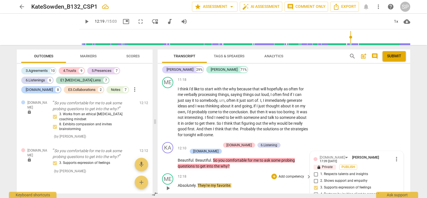
click at [243, 173] on div "12:18 + Add competency keyboard_arrow_right Absolutely . They're my favorite ." at bounding box center [245, 183] width 134 height 20
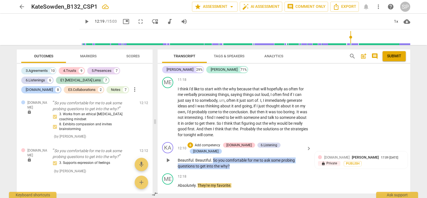
drag, startPoint x: 214, startPoint y: 117, endPoint x: 236, endPoint y: 125, distance: 23.4
click at [236, 157] on p "Beautiful . Beautiful . So you comfortable for me to ask some probing questions…" at bounding box center [243, 162] width 131 height 11
click at [193, 142] on div "+" at bounding box center [191, 145] width 6 height 6
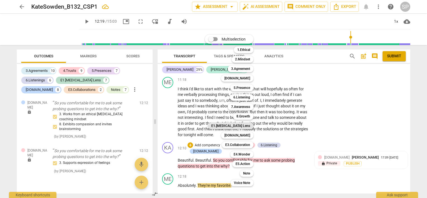
click at [241, 125] on b "E1.[MEDICAL_DATA] Lens" at bounding box center [230, 126] width 39 height 7
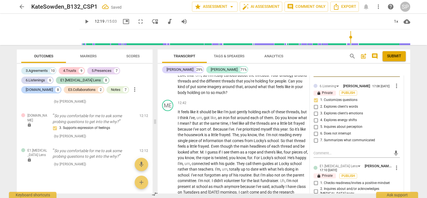
scroll to position [1715, 0]
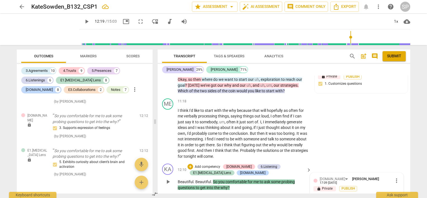
scroll to position [1603, 0]
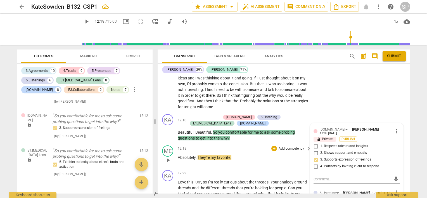
click at [168, 157] on span "play_arrow" at bounding box center [168, 160] width 7 height 7
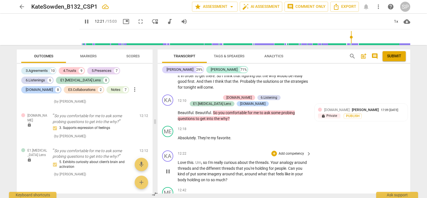
scroll to position [1631, 0]
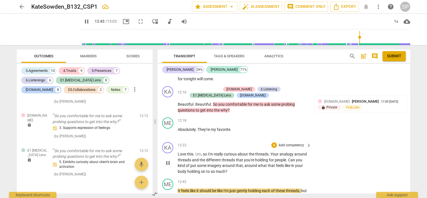
click at [168, 160] on span "pause" at bounding box center [168, 163] width 7 height 7
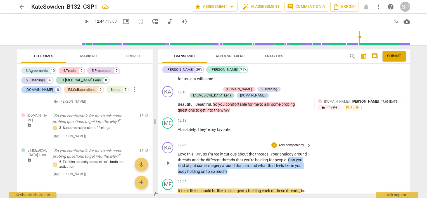
drag, startPoint x: 288, startPoint y: 124, endPoint x: 290, endPoint y: 138, distance: 13.3
click at [290, 151] on p "Love this . Um , so I'm really curious about the threads . Your analogy around …" at bounding box center [243, 162] width 131 height 23
click at [272, 142] on div "+" at bounding box center [275, 145] width 6 height 6
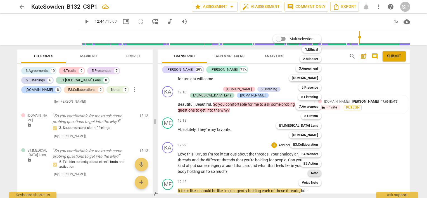
click at [316, 172] on b "Note" at bounding box center [314, 173] width 7 height 7
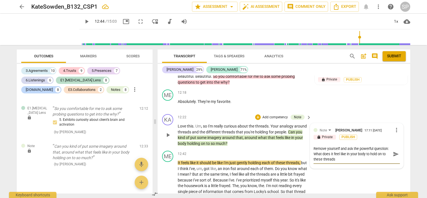
scroll to position [0, 0]
click at [322, 146] on textarea "Remove yourself and ask the powerful question: What does it feel like in your b…" at bounding box center [352, 154] width 77 height 16
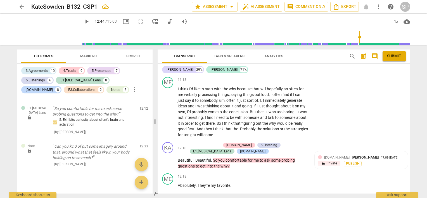
scroll to position [1687, 0]
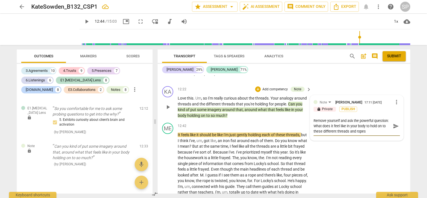
click at [370, 118] on textarea "Remove yourself and ask the powerful question: What does it feel like in your b…" at bounding box center [352, 126] width 77 height 16
click at [320, 118] on textarea "Remove yourself and ask the powerful question: What does it feel like in your b…" at bounding box center [352, 126] width 77 height 16
click at [373, 118] on textarea "Remove yourself and ask the powerful question: What does it feel like in your b…" at bounding box center [352, 126] width 77 height 16
click at [349, 118] on textarea "Remove yourself and ask the powerful question: What does it feel like in your b…" at bounding box center [352, 126] width 77 height 16
click at [358, 118] on textarea "Remove yourself and ask the powerful question: What does it feel like in your b…" at bounding box center [352, 126] width 77 height 16
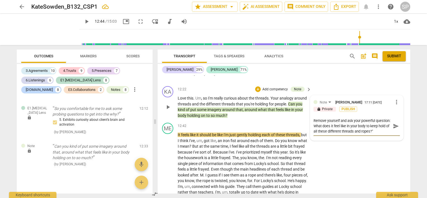
click at [329, 118] on textarea "Remove yourself and ask your powerful question: What does it feel like in your …" at bounding box center [352, 126] width 77 height 16
click at [394, 123] on span "send" at bounding box center [396, 126] width 6 height 6
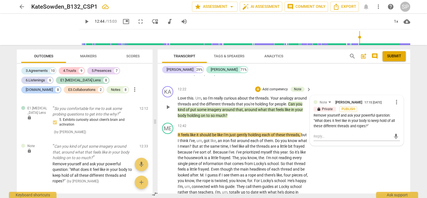
scroll to position [1659, 0]
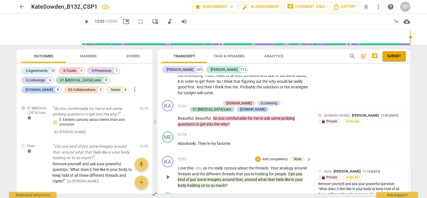
scroll to position [1654, 0]
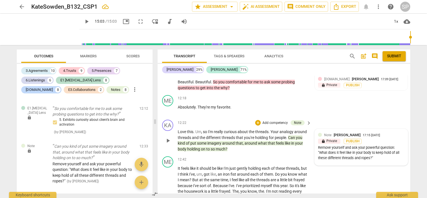
click at [394, 139] on div "lock Private Publish" at bounding box center [361, 141] width 86 height 5
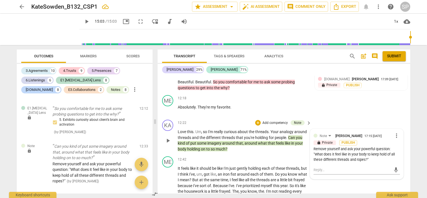
click at [396, 132] on span "more_vert" at bounding box center [397, 135] width 7 height 7
click at [396, 100] on li "Edit" at bounding box center [401, 100] width 19 height 11
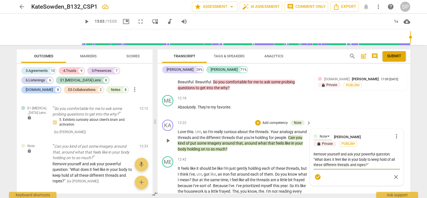
click at [349, 152] on textarea "Remove yourself and ask your powerful question: "What does it feel like in your…" at bounding box center [357, 160] width 86 height 16
click at [352, 152] on textarea "Ask your powerful question: "What does it feel like in your body to keep hold o…" at bounding box center [357, 160] width 86 height 16
click at [317, 174] on span "check_circle" at bounding box center [318, 177] width 7 height 7
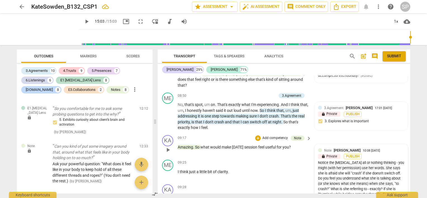
scroll to position [1094, 0]
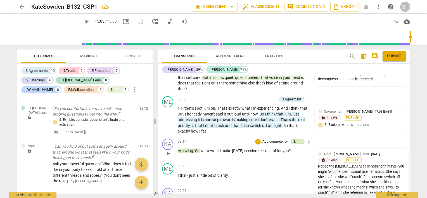
click at [295, 139] on div "Note" at bounding box center [297, 141] width 7 height 5
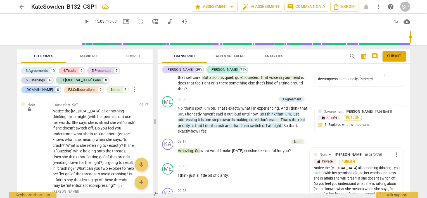
scroll to position [1122, 0]
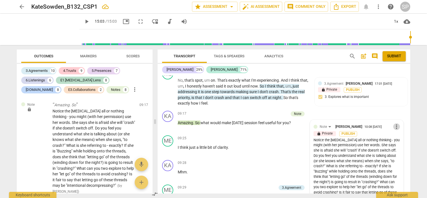
click at [395, 123] on span "more_vert" at bounding box center [397, 126] width 7 height 7
click at [402, 99] on li "Edit" at bounding box center [401, 100] width 19 height 11
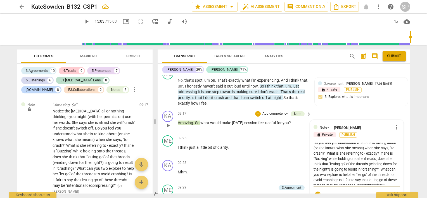
scroll to position [27, 0]
click at [366, 155] on textarea "Notice the [MEDICAL_DATA] all or nothing thinking - you might (with her permiss…" at bounding box center [357, 164] width 86 height 43
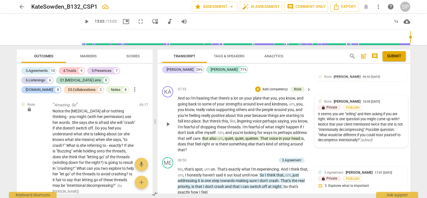
scroll to position [1038, 0]
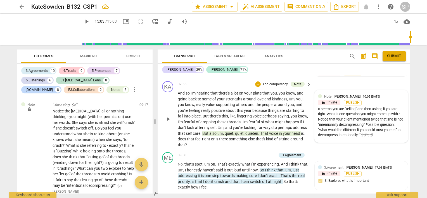
click at [394, 107] on div "It seems you are "telling" and then asking if you are right. What is one questi…" at bounding box center [361, 123] width 86 height 32
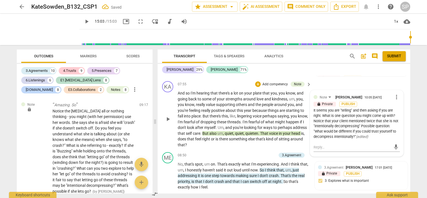
click at [392, 102] on div "lock Private Publish" at bounding box center [357, 104] width 86 height 5
click at [394, 94] on div "Note [PERSON_NAME] 10:05 [DATE] more_vert lock Private Publish It seems you are…" at bounding box center [357, 117] width 86 height 47
click at [395, 102] on div "lock Private Publish" at bounding box center [357, 104] width 86 height 5
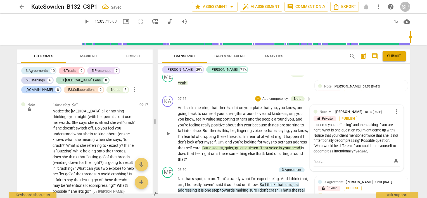
scroll to position [1010, 0]
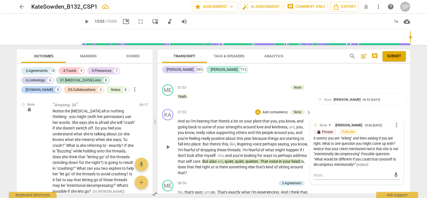
click at [395, 122] on span "more_vert" at bounding box center [397, 125] width 7 height 7
click at [395, 97] on li "Edit" at bounding box center [401, 98] width 19 height 11
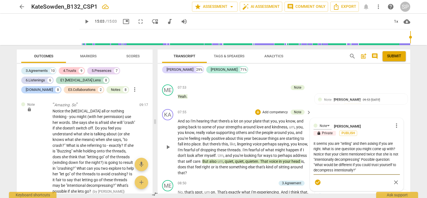
click at [389, 141] on textarea "It seems you are "telling" and then asking if you are right. What is one questi…" at bounding box center [357, 157] width 86 height 32
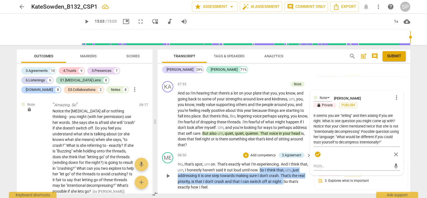
drag, startPoint x: 268, startPoint y: 143, endPoint x: 291, endPoint y: 154, distance: 25.1
click at [291, 161] on p "No , that's spot , um on . That's exactly what I'm experiencing . And I think t…" at bounding box center [243, 175] width 131 height 29
copy p "So I think that , um , just addressing it is one step towards making sure I don…"
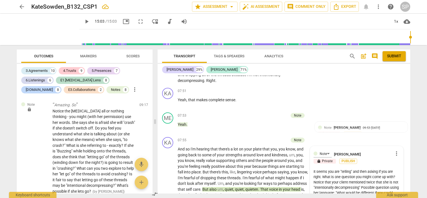
scroll to position [870, 0]
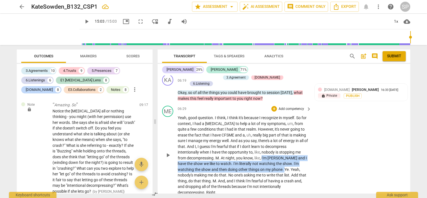
drag, startPoint x: 262, startPoint y: 138, endPoint x: 261, endPoint y: 148, distance: 10.2
click at [261, 148] on p "Yeah , good question . I think , I think it's because I recognize in myself . S…" at bounding box center [243, 155] width 131 height 80
copy p "I'm [PERSON_NAME] and I have the show we like to watch . I'm literally not watc…"
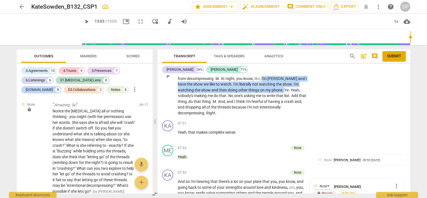
scroll to position [954, 0]
